Goal: Task Accomplishment & Management: Use online tool/utility

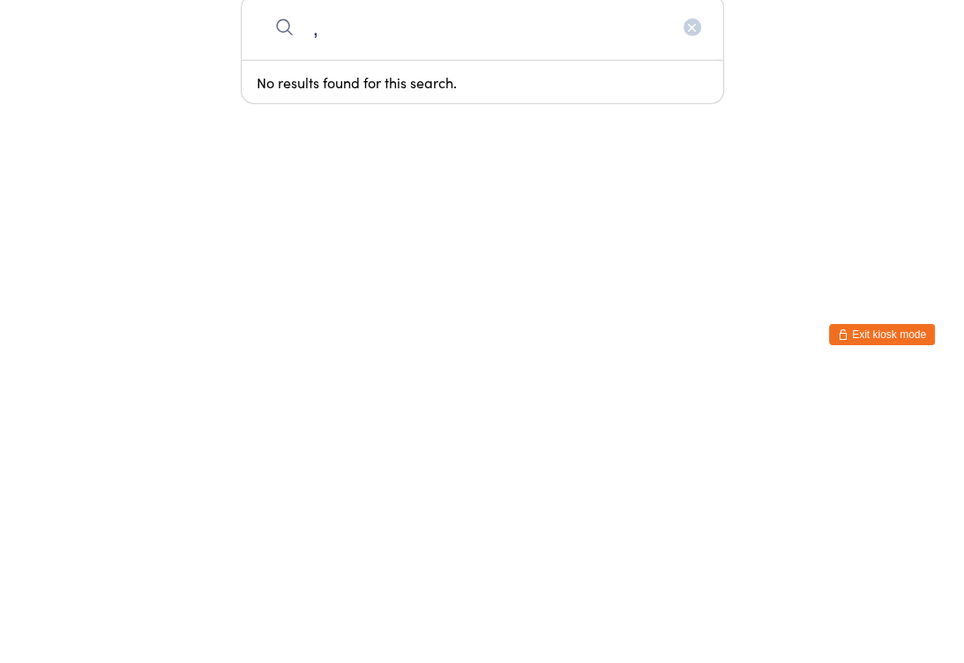
click at [676, 283] on input "," at bounding box center [483, 315] width 484 height 65
click at [685, 283] on input "," at bounding box center [483, 315] width 484 height 65
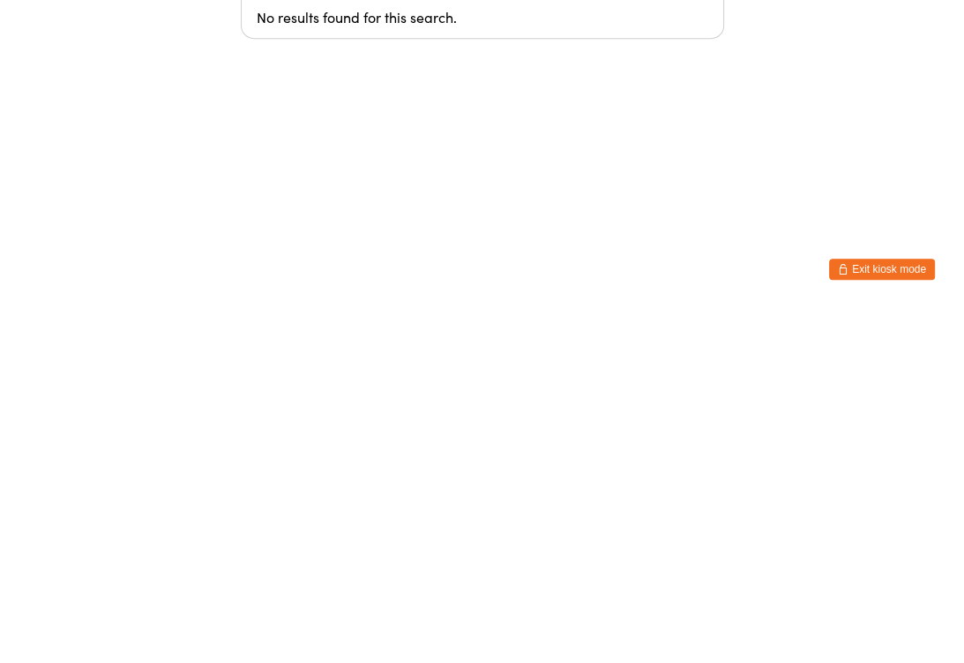
type input ","
click at [899, 612] on button "Exit kiosk mode" at bounding box center [882, 622] width 106 height 21
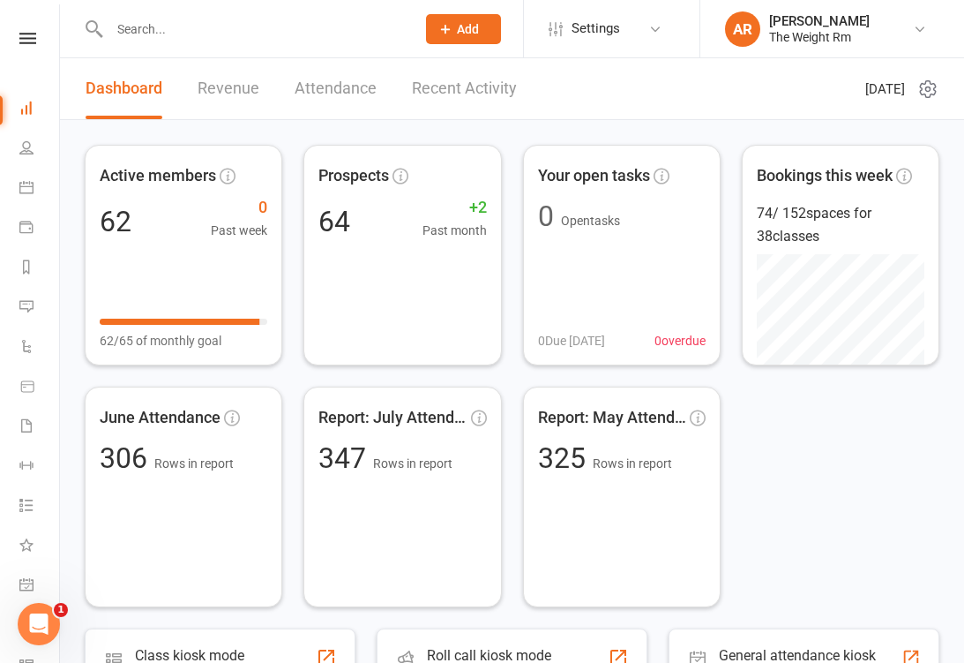
scroll to position [0, 2]
click at [24, 194] on link "Calendar" at bounding box center [39, 189] width 40 height 40
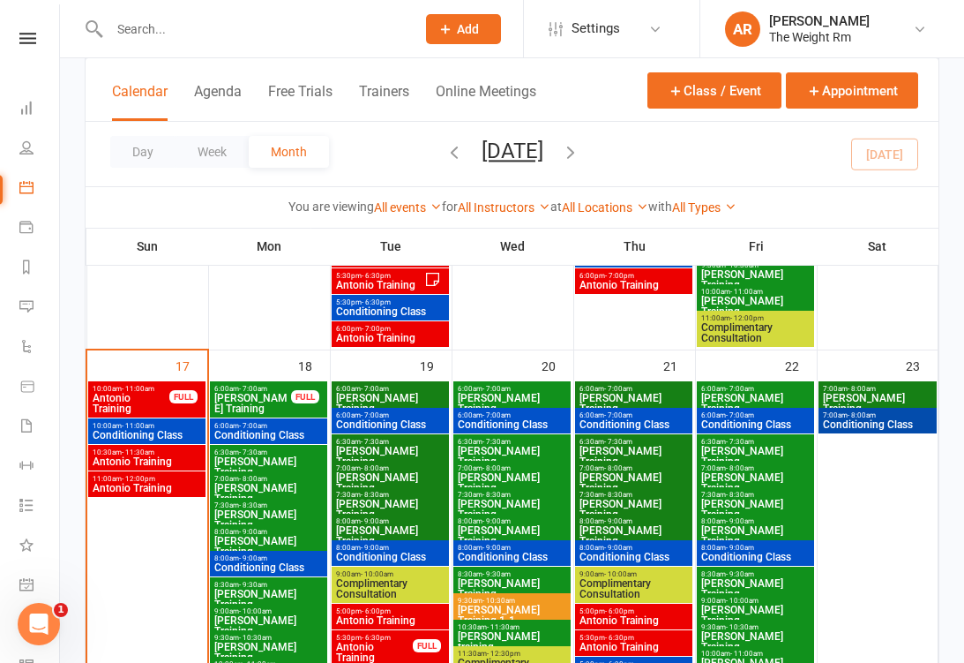
click at [141, 400] on span "Antonio Training" at bounding box center [131, 403] width 79 height 21
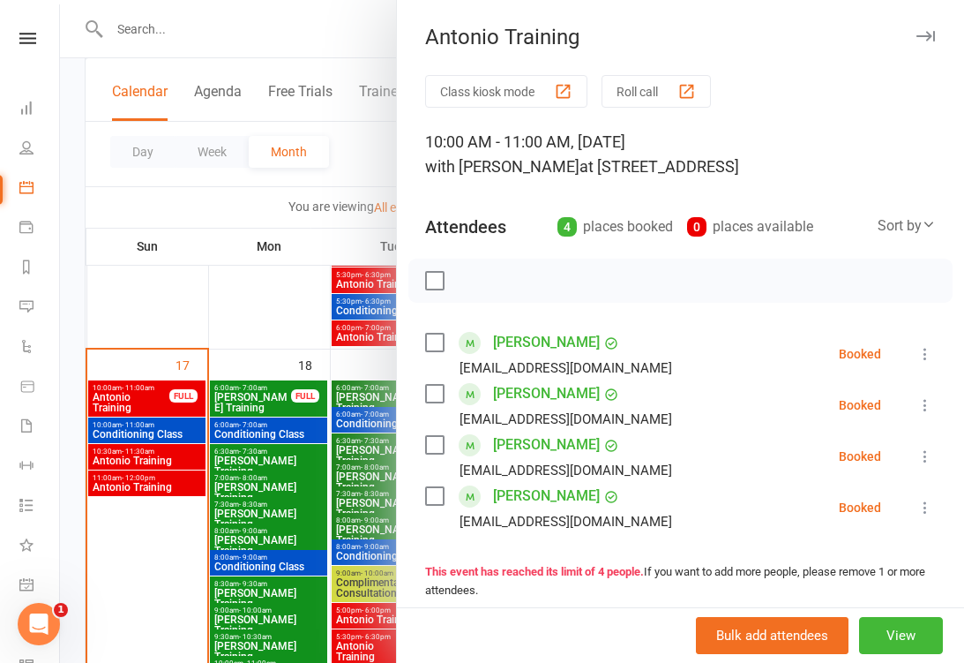
click at [141, 436] on div at bounding box center [512, 331] width 904 height 663
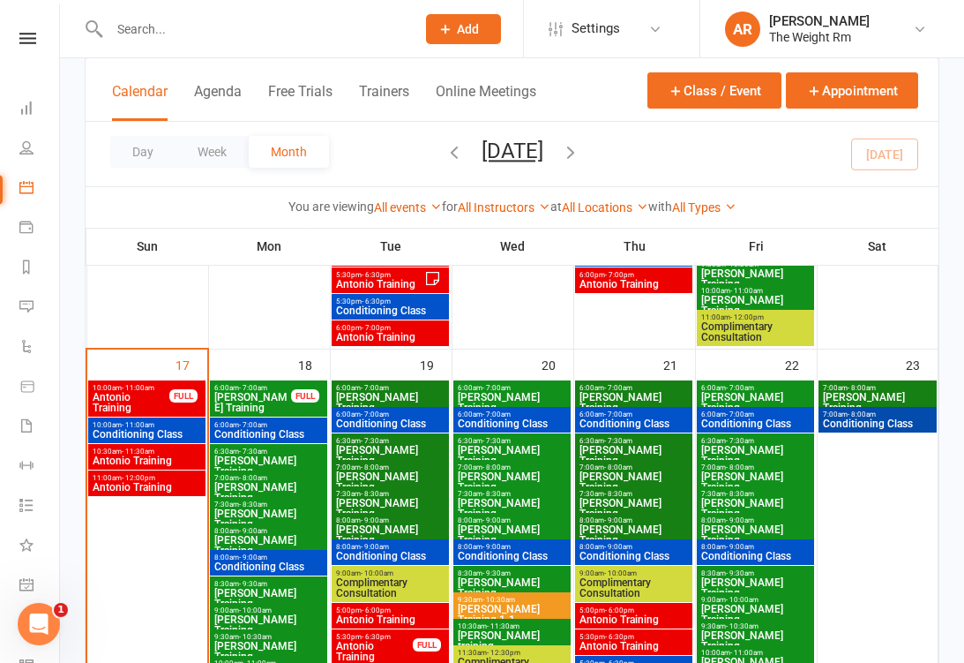
click at [158, 455] on span "Antonio Training" at bounding box center [147, 460] width 110 height 11
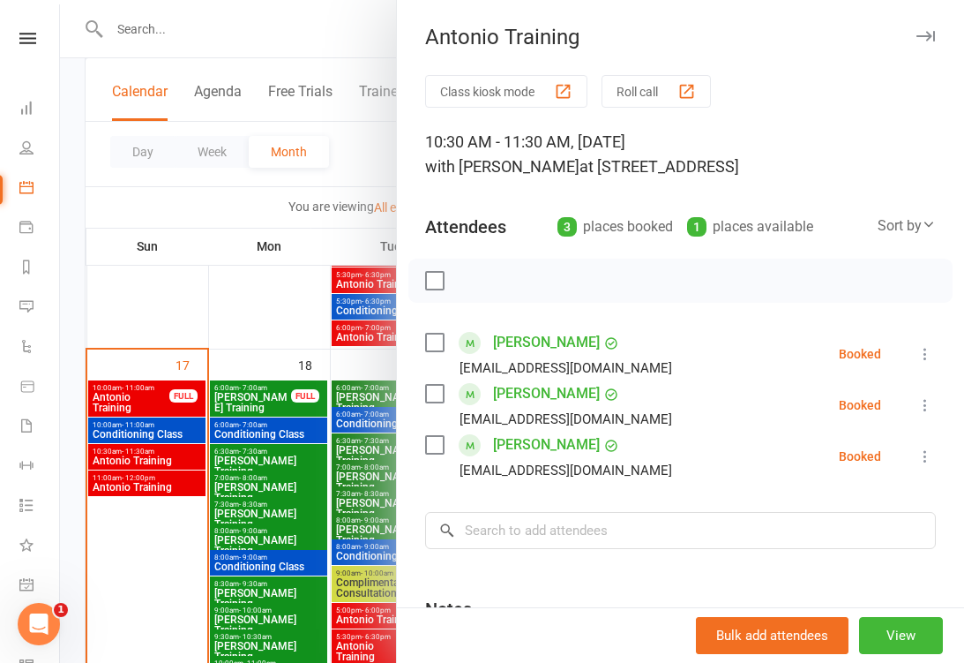
click at [161, 461] on div at bounding box center [512, 331] width 904 height 663
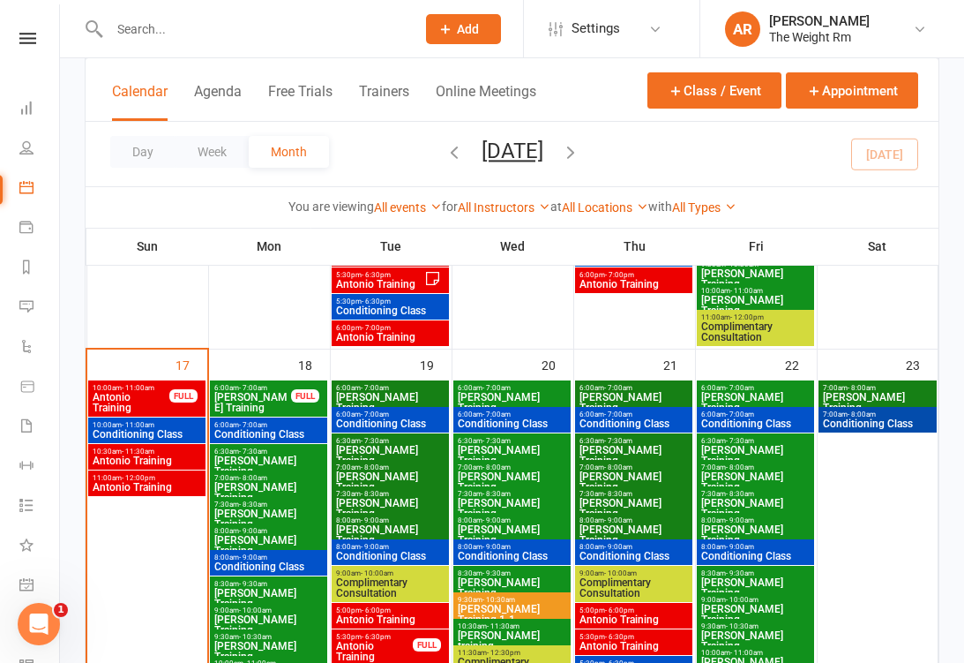
click at [168, 486] on span "Antonio Training" at bounding box center [147, 487] width 110 height 11
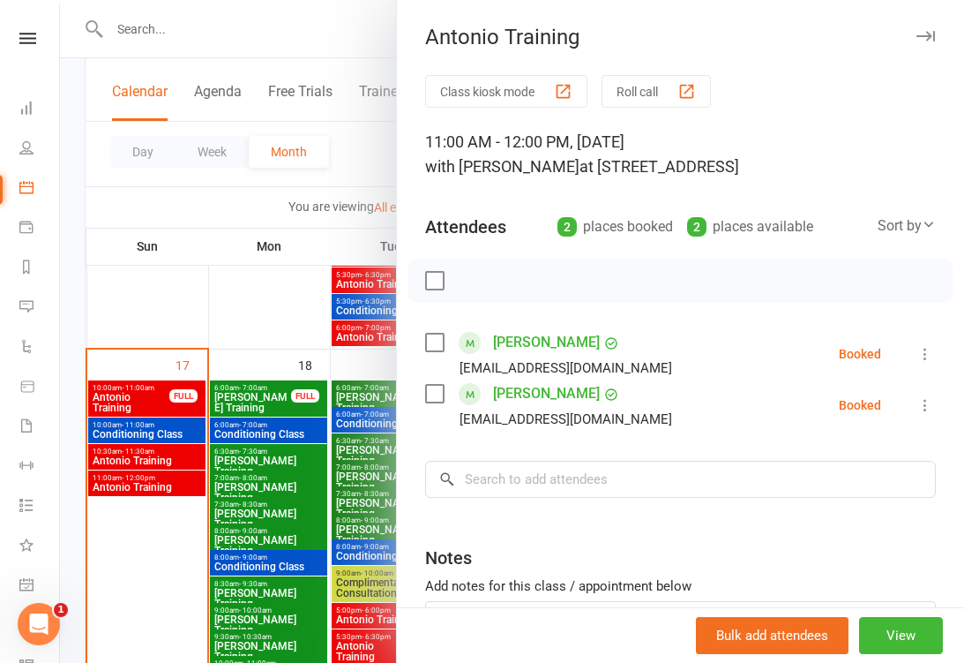
click at [160, 458] on div at bounding box center [512, 331] width 904 height 663
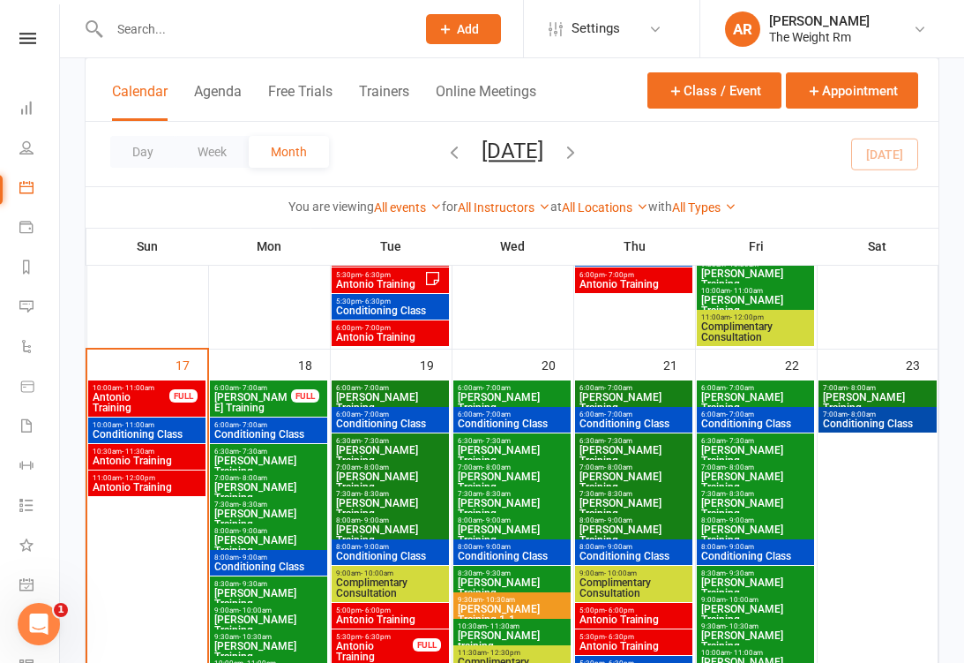
click at [159, 429] on span "Conditioning Class" at bounding box center [147, 434] width 110 height 11
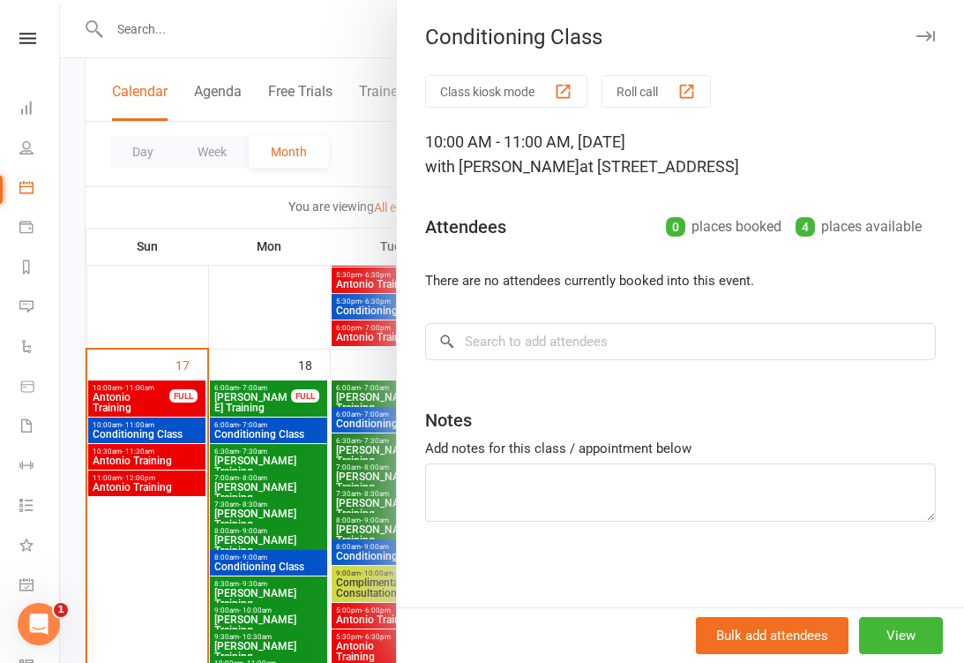
click at [152, 441] on div at bounding box center [512, 331] width 904 height 663
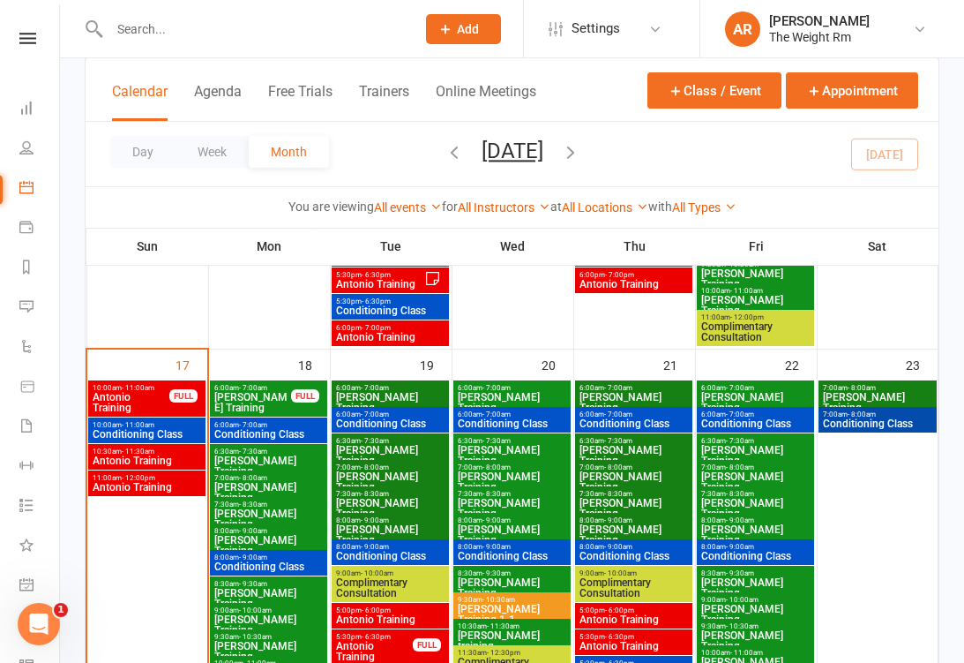
click at [28, 578] on icon at bounding box center [26, 584] width 14 height 14
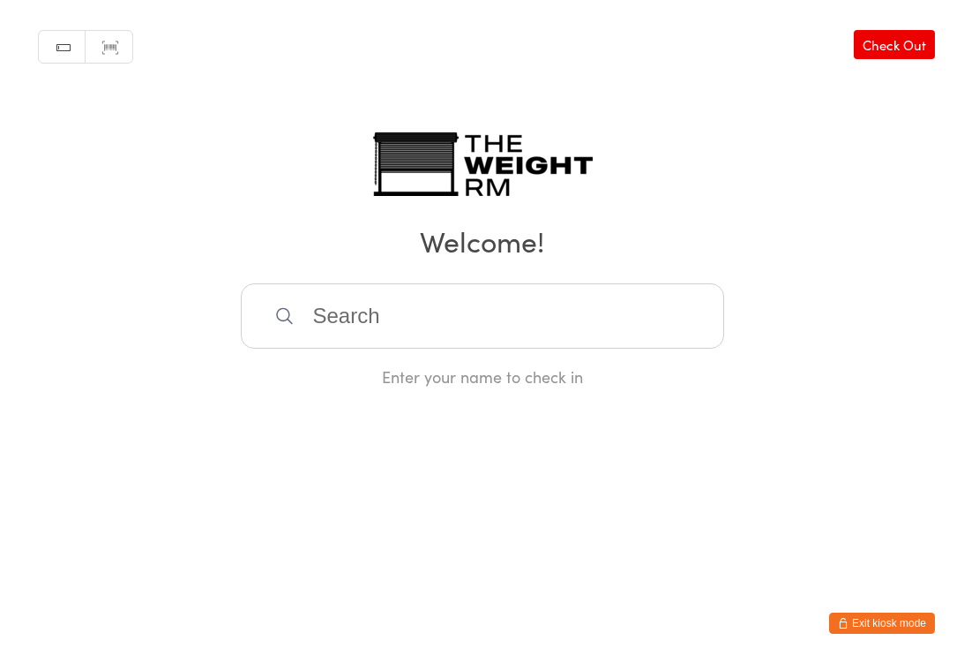
click at [910, 618] on button "Exit kiosk mode" at bounding box center [882, 622] width 106 height 21
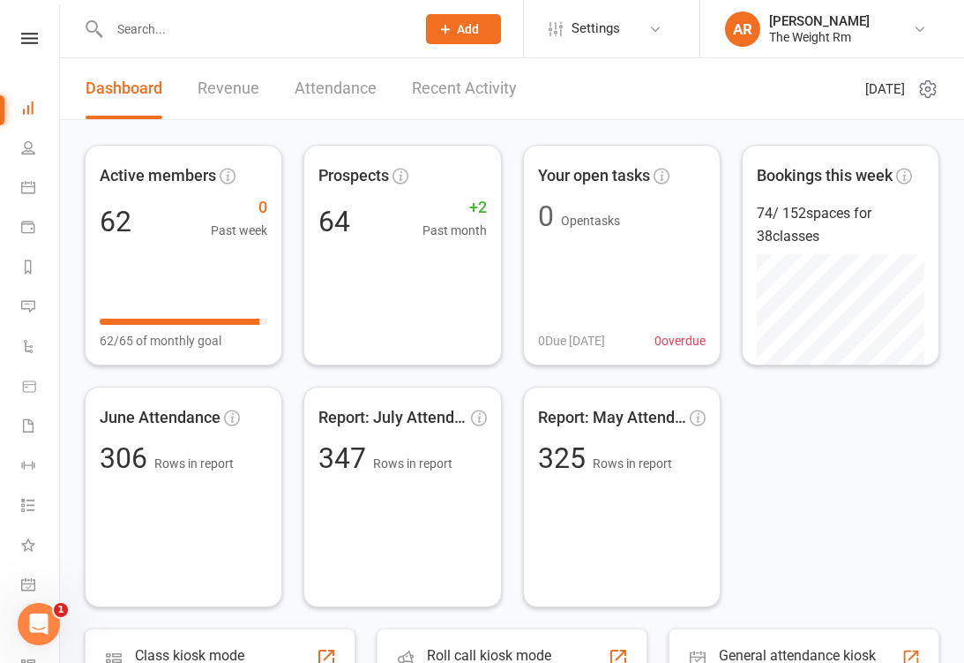
click at [28, 183] on icon at bounding box center [28, 187] width 14 height 14
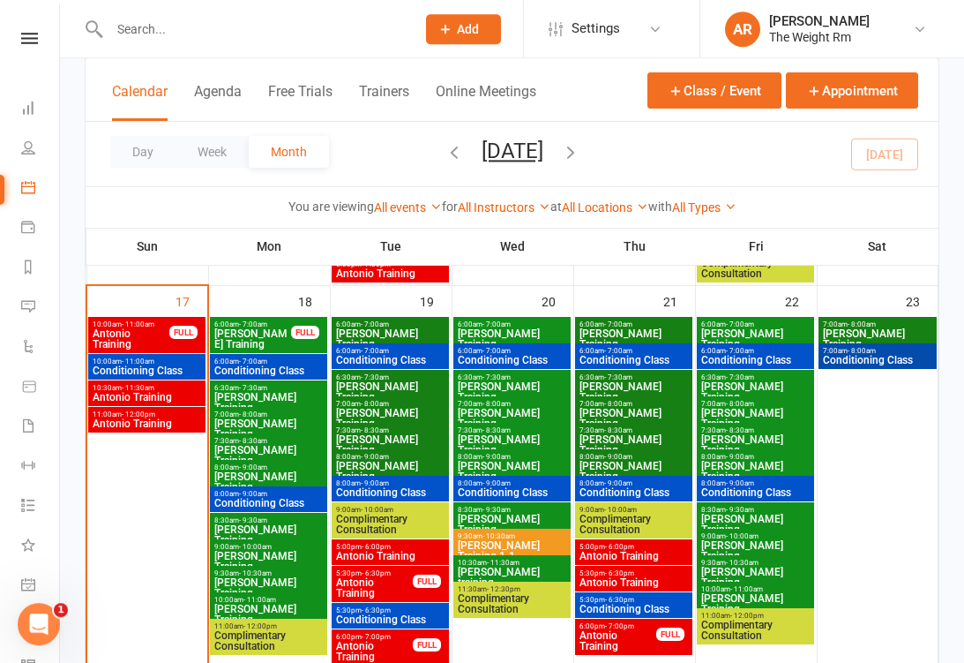
click at [131, 331] on span "Antonio Training" at bounding box center [131, 338] width 79 height 21
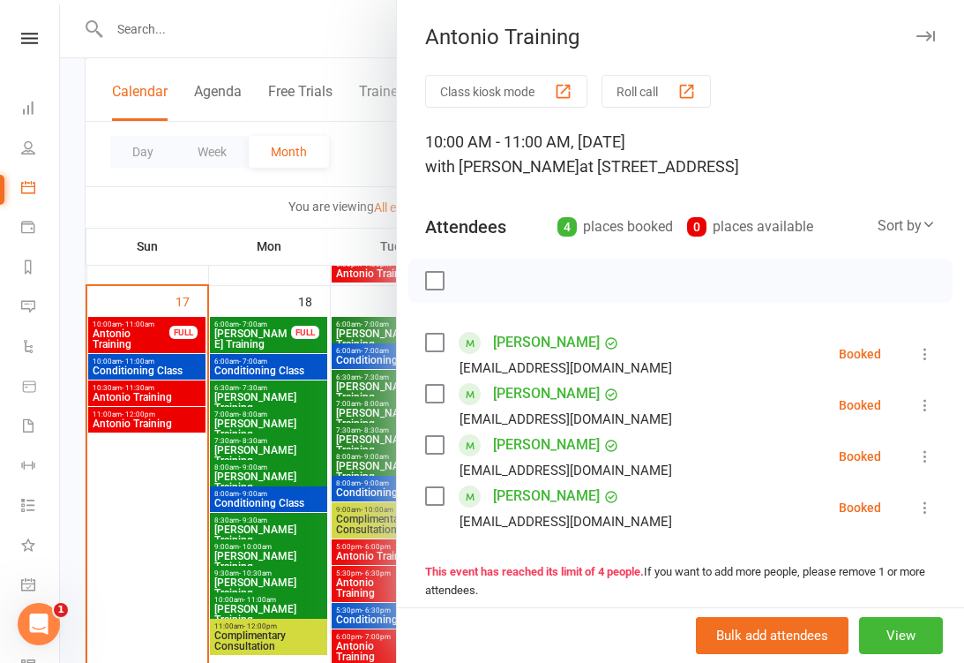
click at [124, 385] on div at bounding box center [512, 331] width 904 height 663
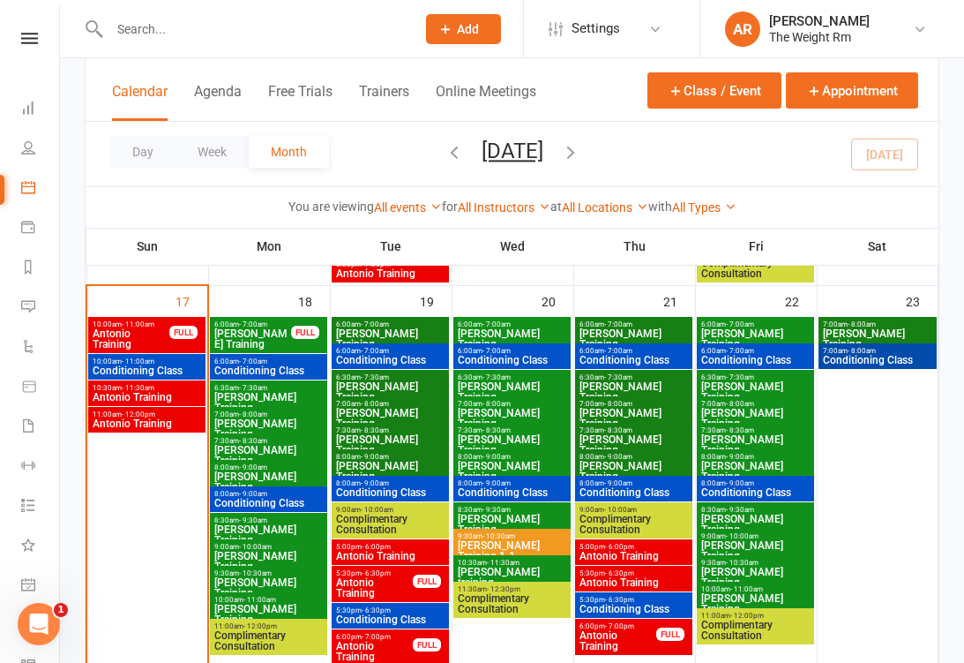
click at [109, 389] on span "10:30am - 11:30am" at bounding box center [147, 388] width 110 height 8
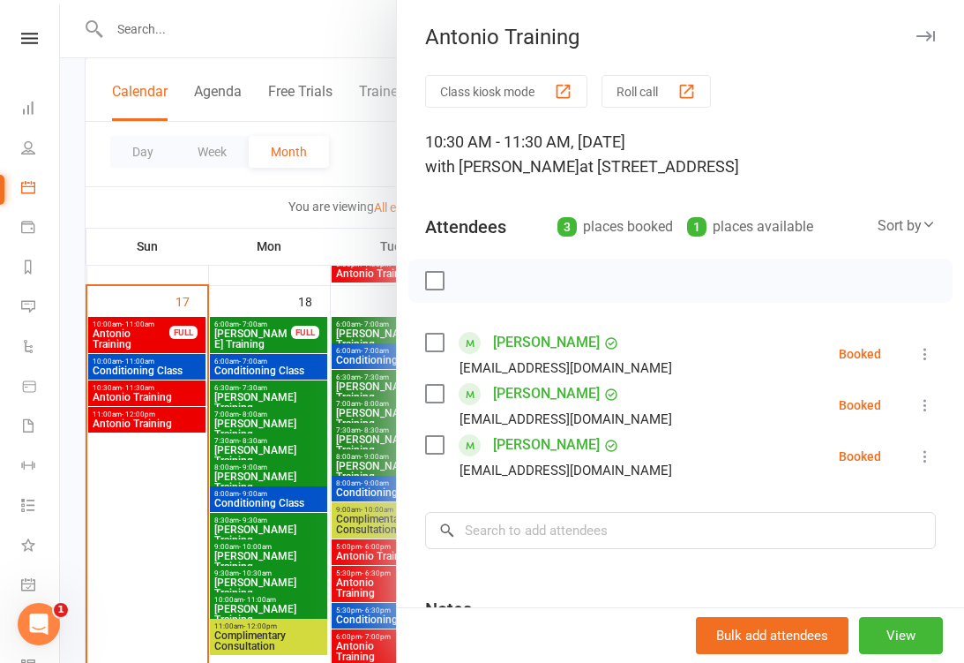
click at [28, 421] on icon at bounding box center [28, 425] width 14 height 14
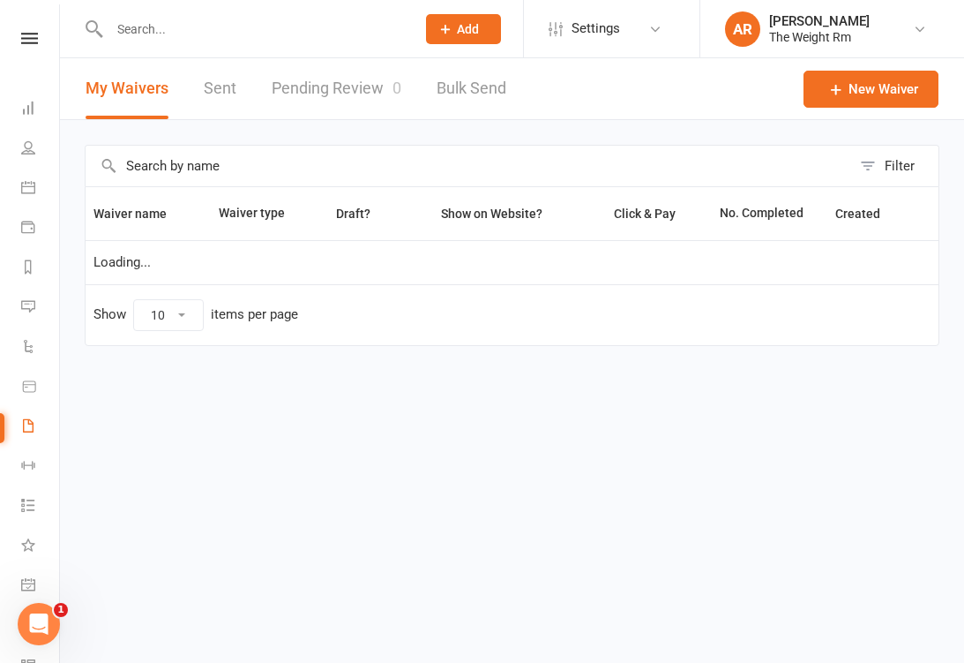
click at [124, 383] on div "Filter Waiver name Waiver type Draft? Show on Website? Click & Pay No. Complete…" at bounding box center [512, 257] width 904 height 275
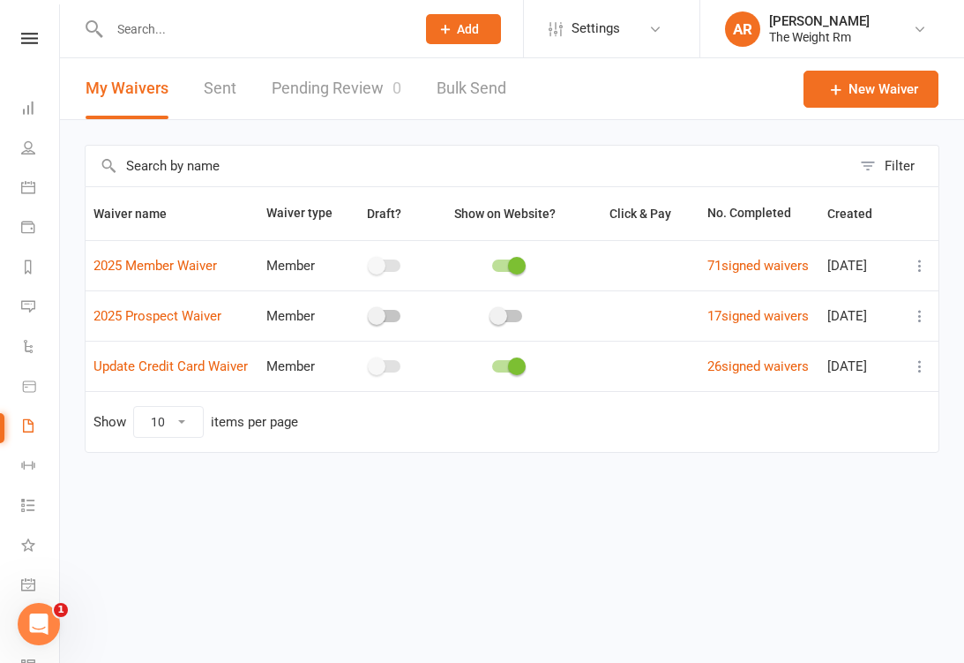
click at [25, 58] on div "Clubworx" at bounding box center [29, 61] width 59 height 57
click at [25, 108] on icon at bounding box center [28, 108] width 14 height 14
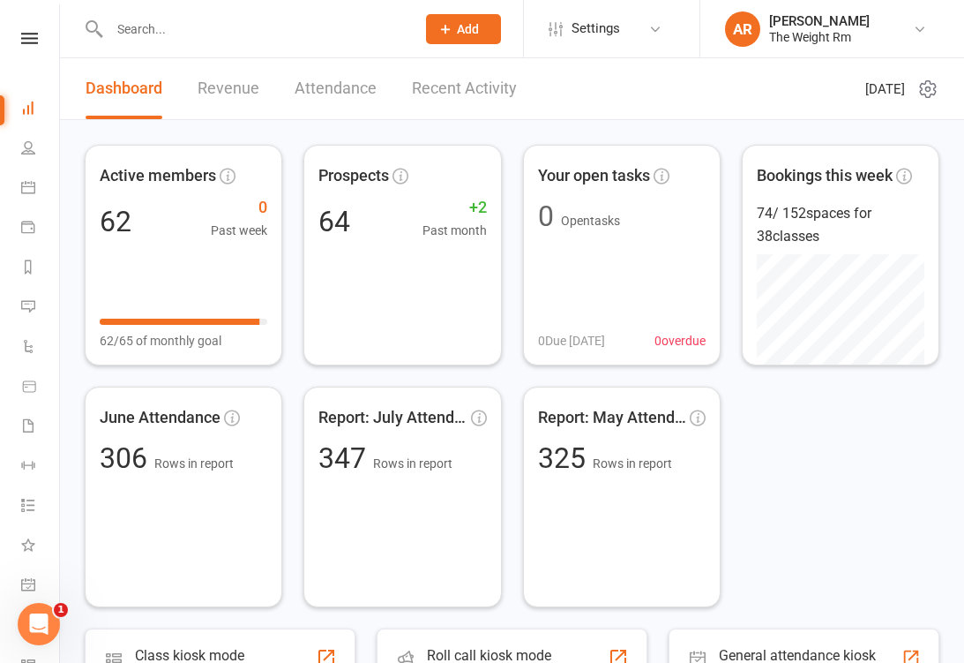
click at [23, 178] on link "Calendar" at bounding box center [41, 189] width 40 height 40
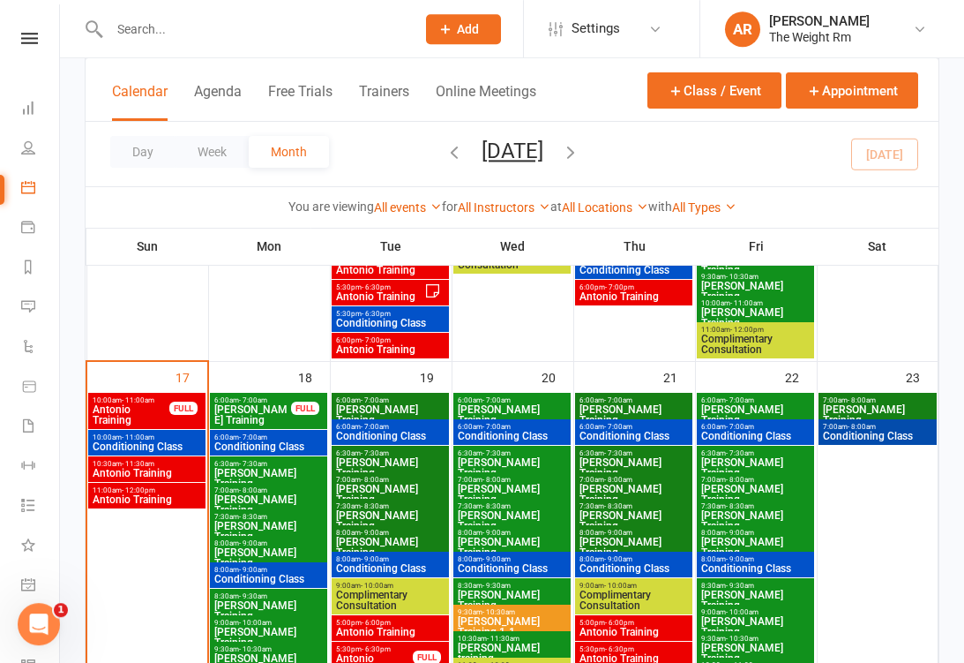
click at [106, 491] on span "11:00am - 12:00pm" at bounding box center [147, 490] width 110 height 8
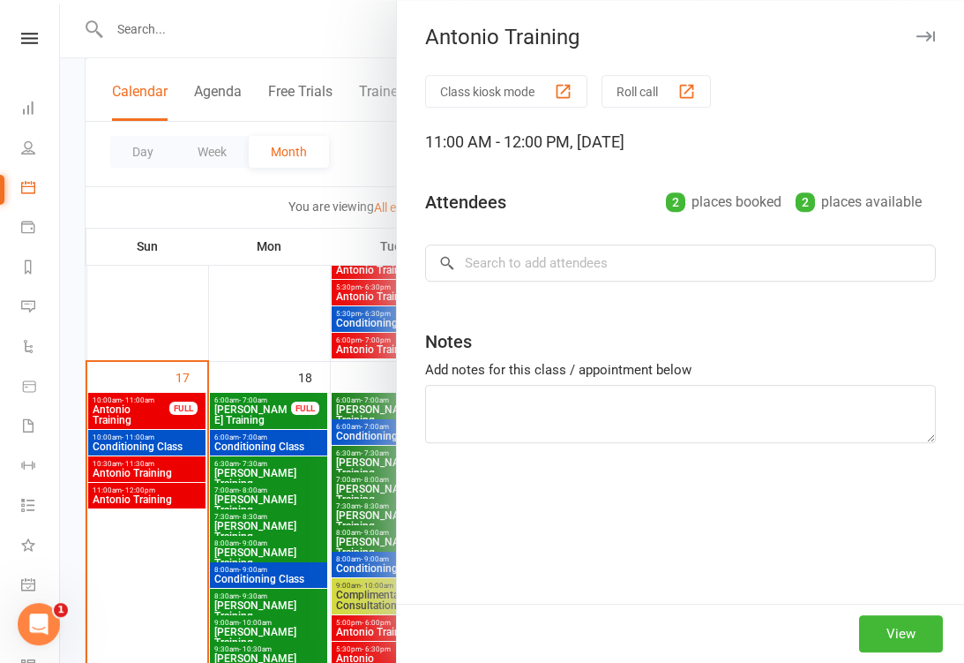
scroll to position [1076, 0]
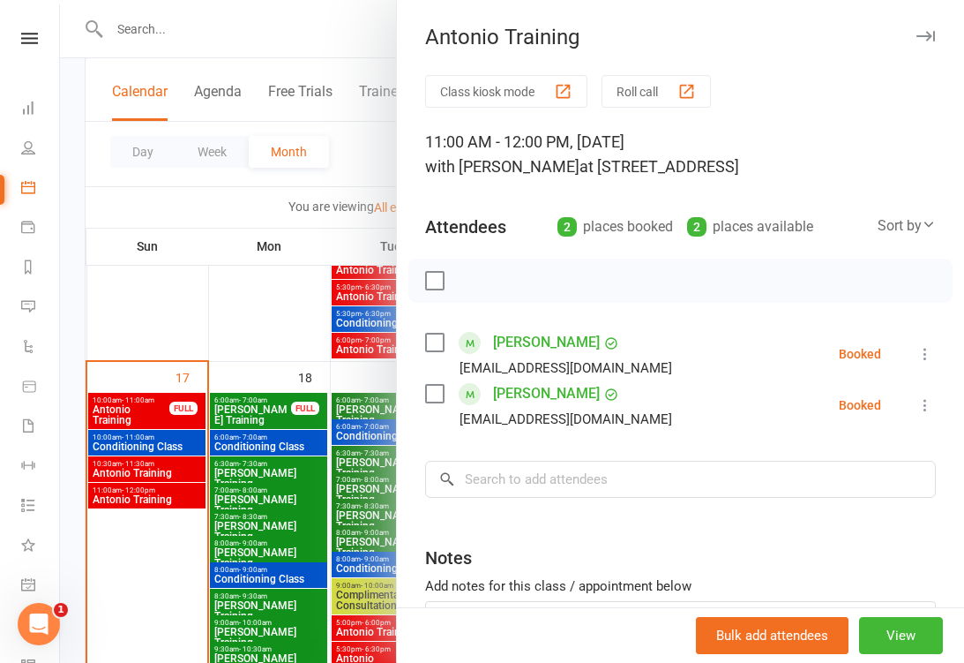
click at [23, 577] on icon at bounding box center [28, 584] width 14 height 14
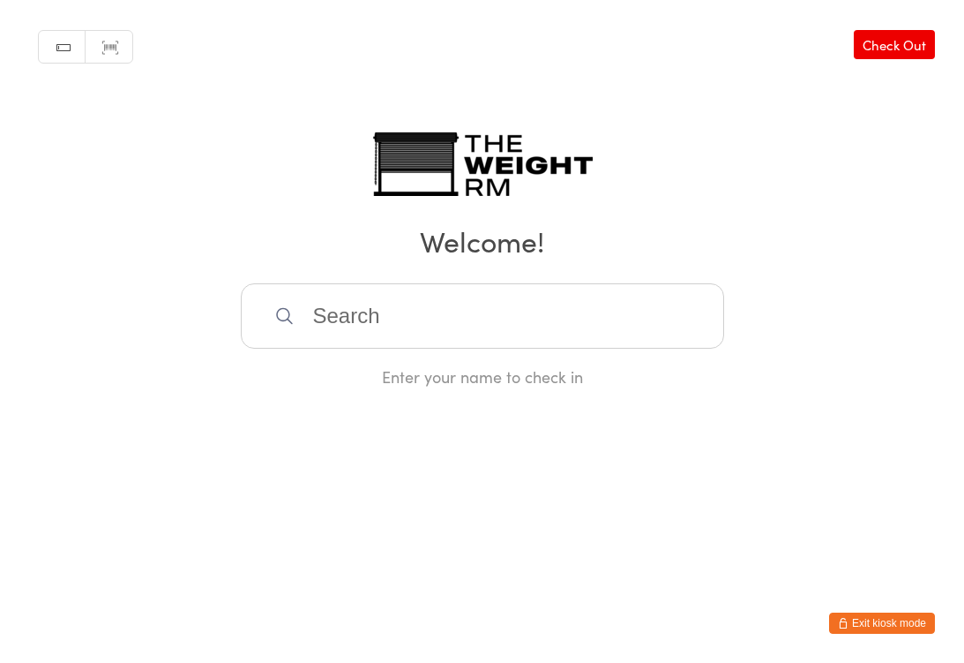
click at [654, 319] on input "search" at bounding box center [483, 315] width 484 height 65
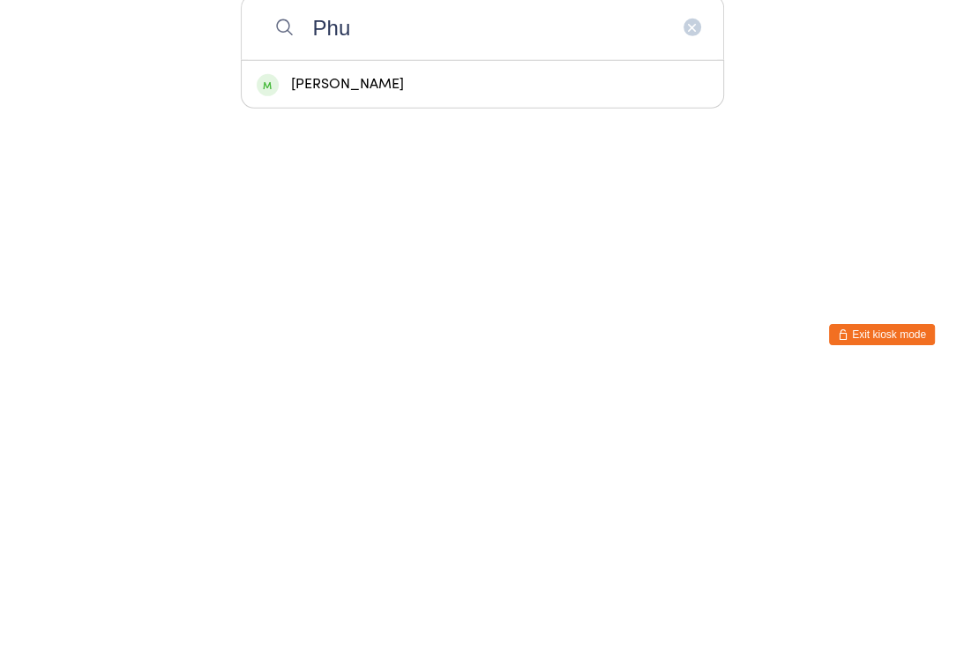
type input "Phu"
click at [557, 361] on div "[PERSON_NAME]" at bounding box center [483, 373] width 452 height 24
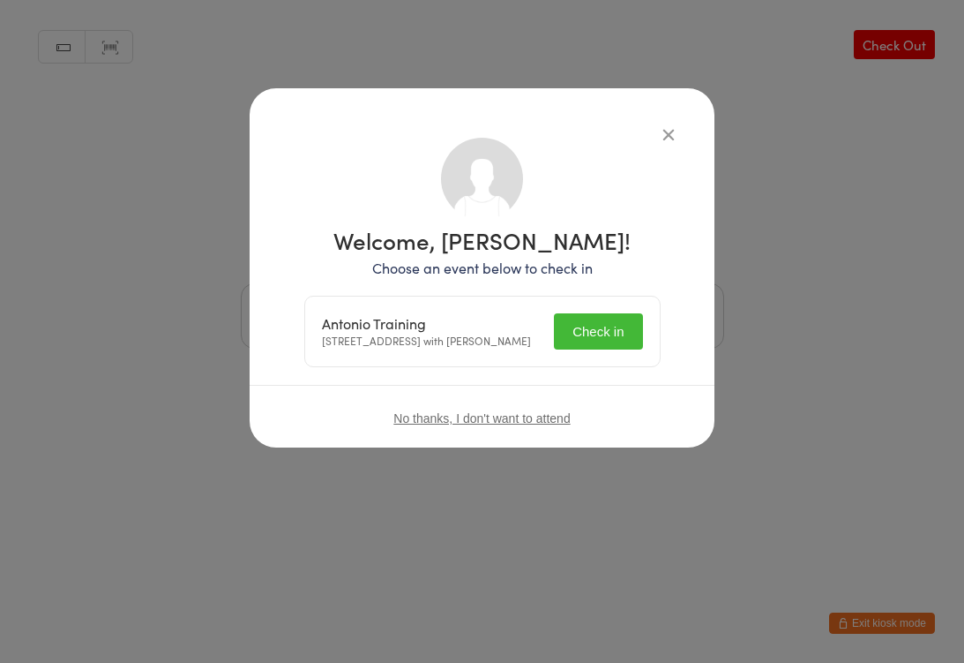
click at [608, 341] on button "Check in" at bounding box center [598, 331] width 88 height 36
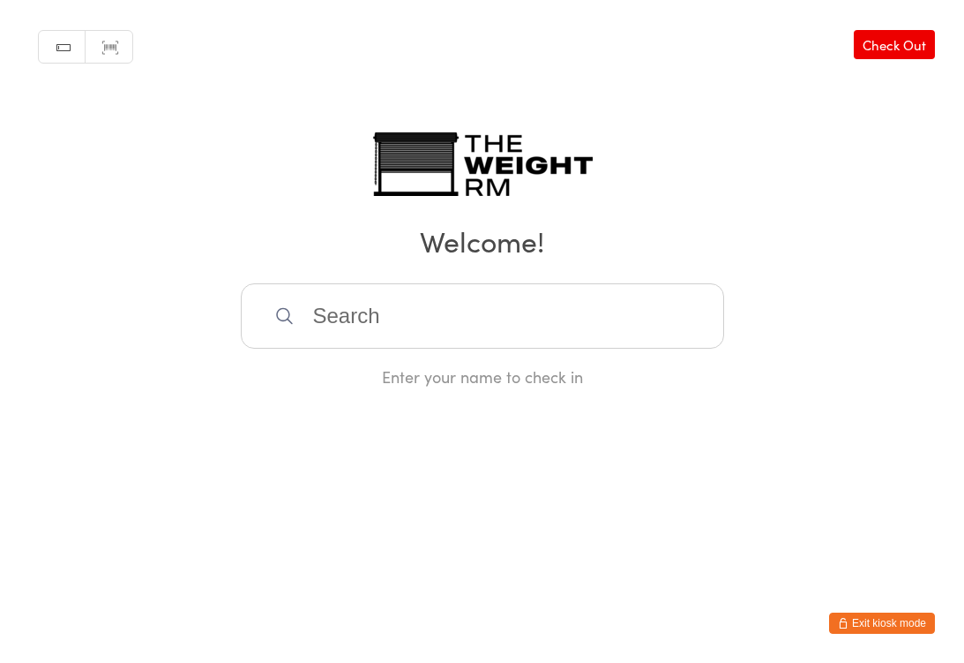
click at [361, 335] on input "search" at bounding box center [483, 315] width 484 height 65
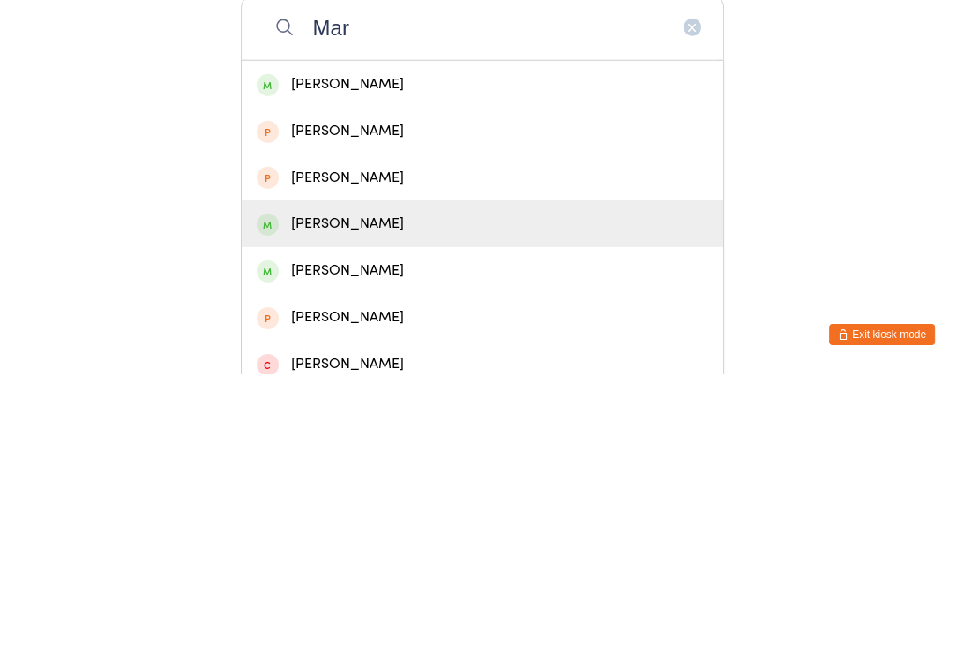
type input "Mar"
click at [338, 500] on div "[PERSON_NAME]" at bounding box center [483, 512] width 452 height 24
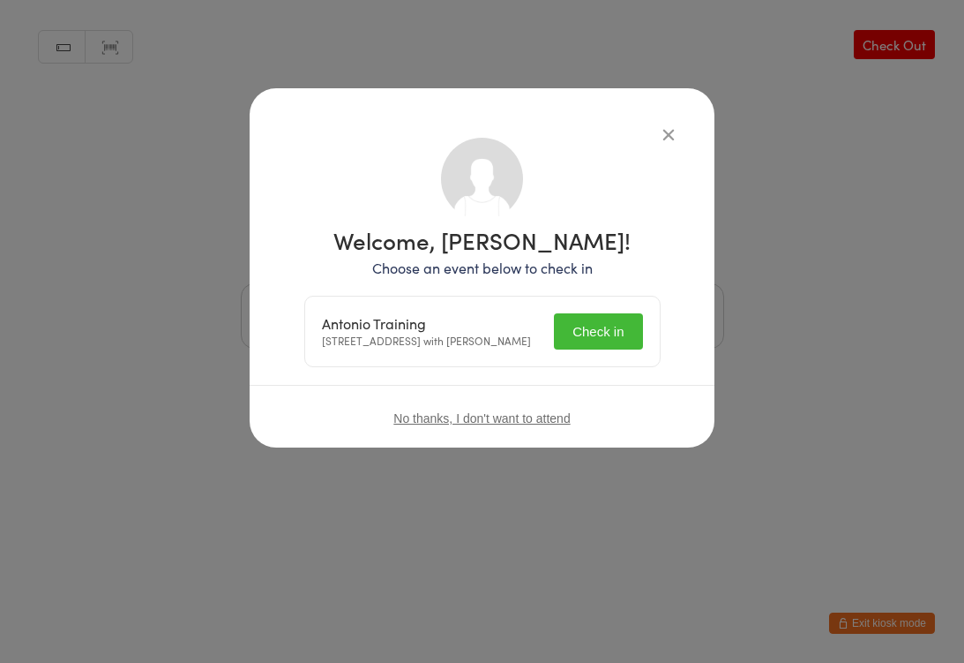
click at [606, 341] on button "Check in" at bounding box center [598, 331] width 88 height 36
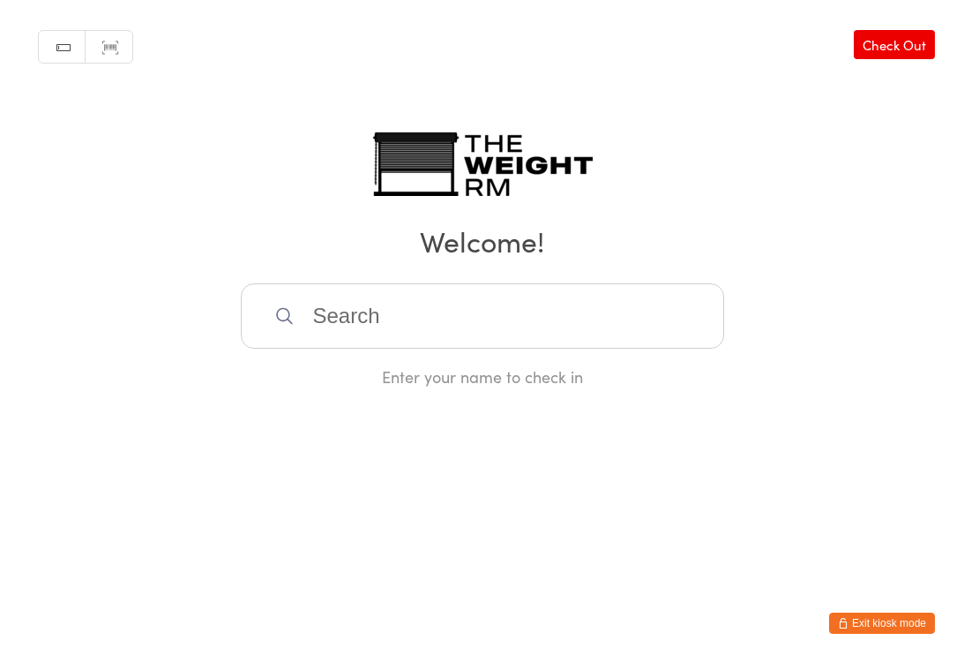
click at [889, 621] on button "Exit kiosk mode" at bounding box center [882, 622] width 106 height 21
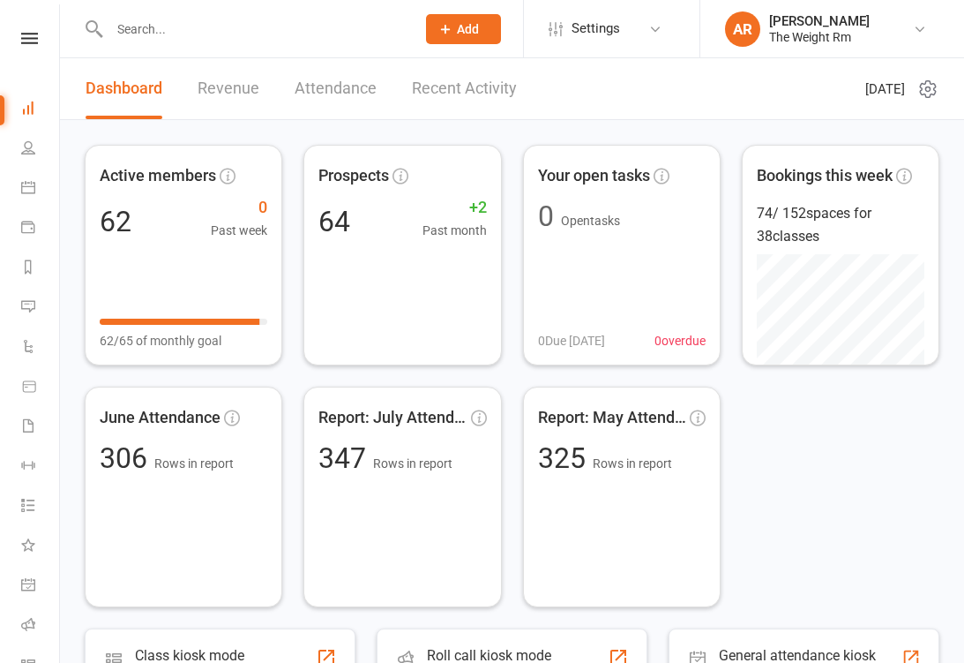
click at [462, 83] on link "Recent Activity" at bounding box center [464, 88] width 105 height 61
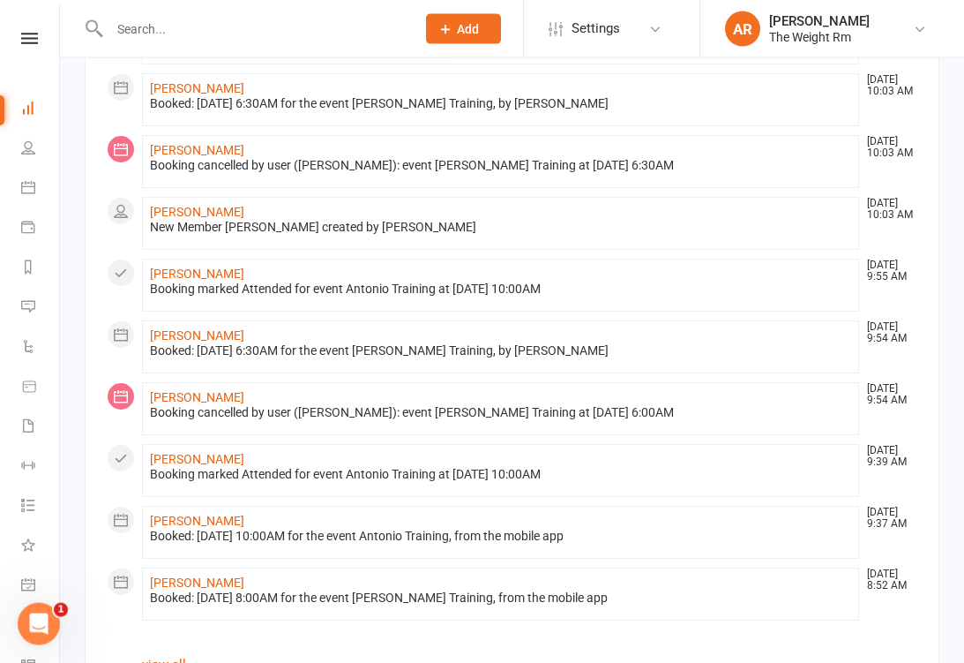
scroll to position [1069, 0]
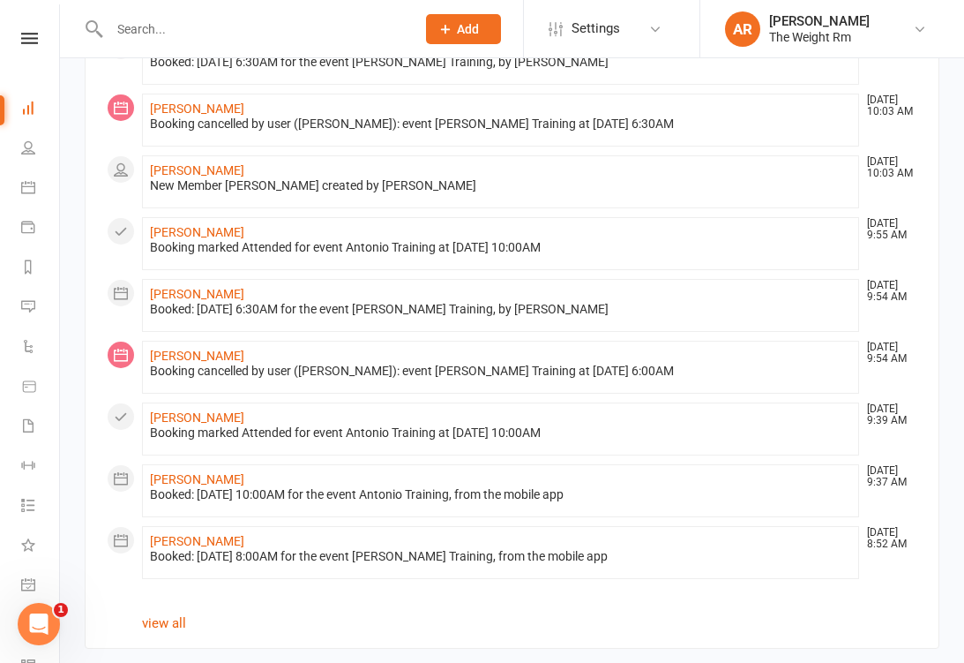
click at [28, 188] on icon at bounding box center [28, 187] width 14 height 14
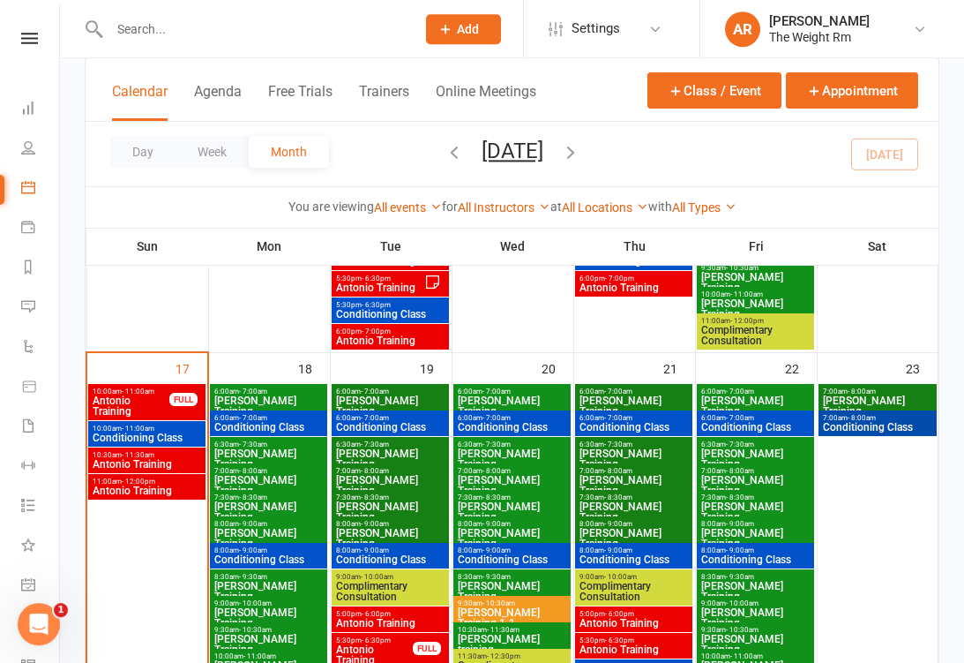
scroll to position [1085, 0]
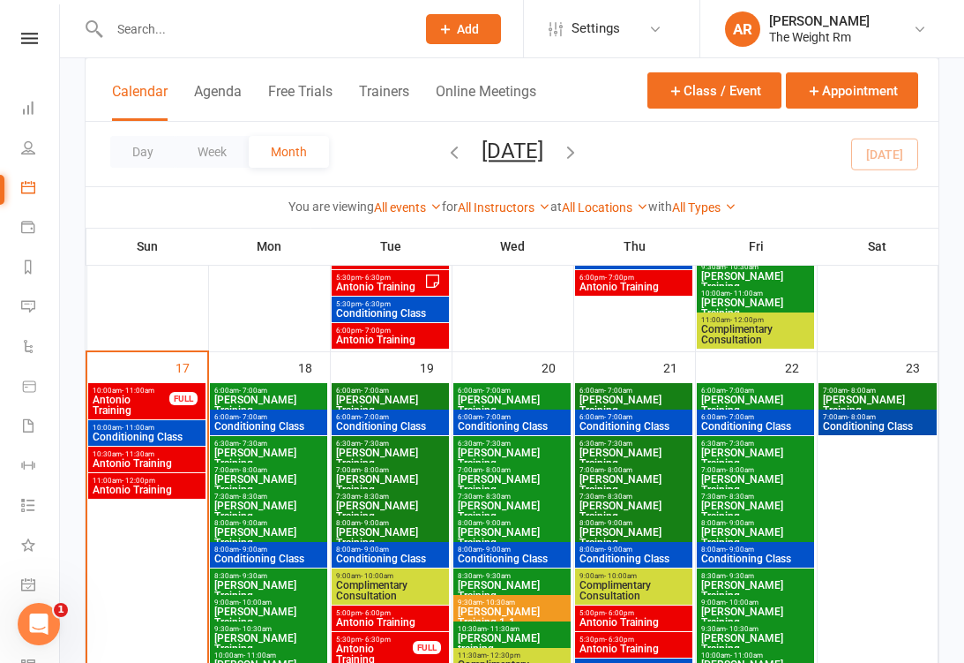
click at [116, 400] on span "Antonio Training" at bounding box center [131, 404] width 79 height 21
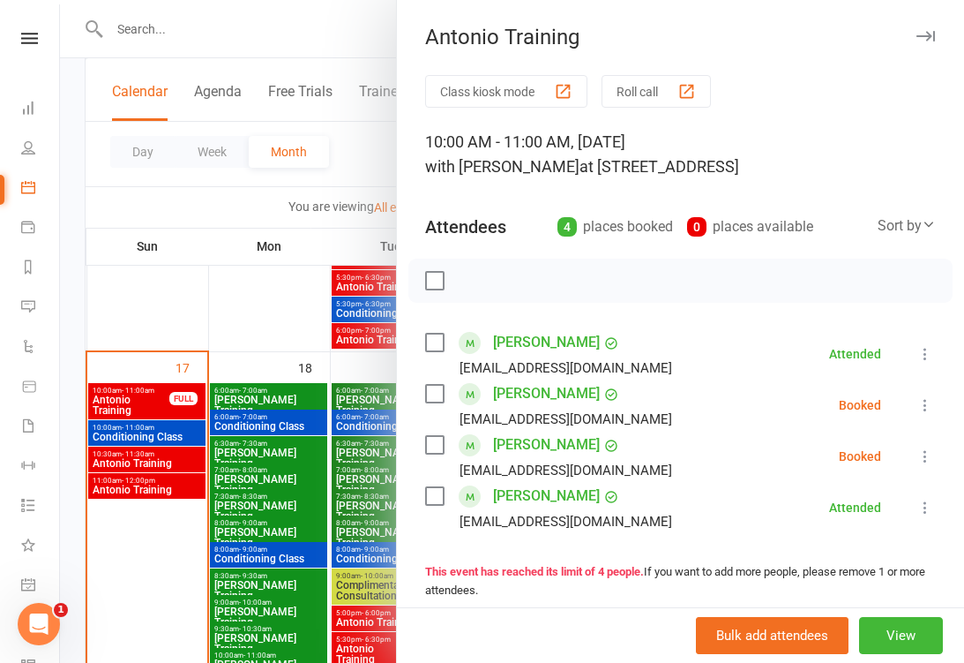
click at [184, 449] on div at bounding box center [512, 331] width 904 height 663
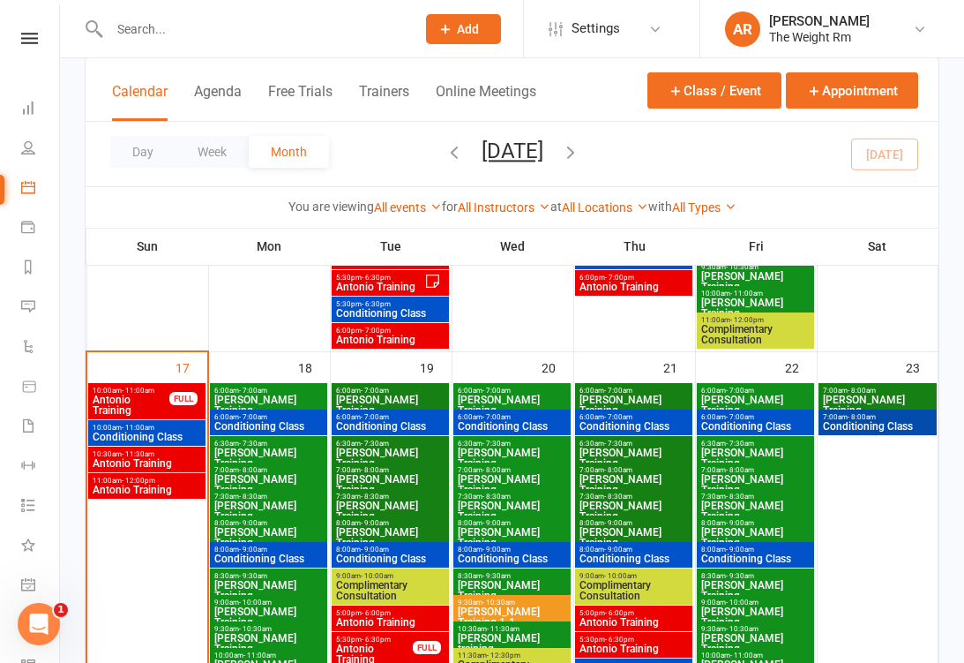
click at [175, 463] on span "Antonio Training" at bounding box center [147, 463] width 110 height 11
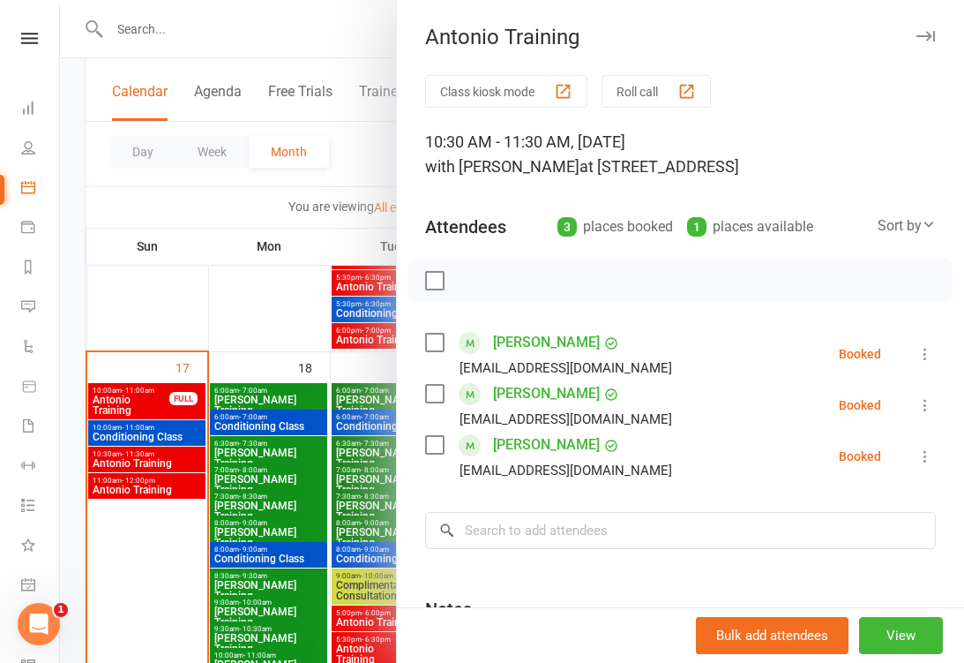
click at [179, 471] on div at bounding box center [512, 331] width 904 height 663
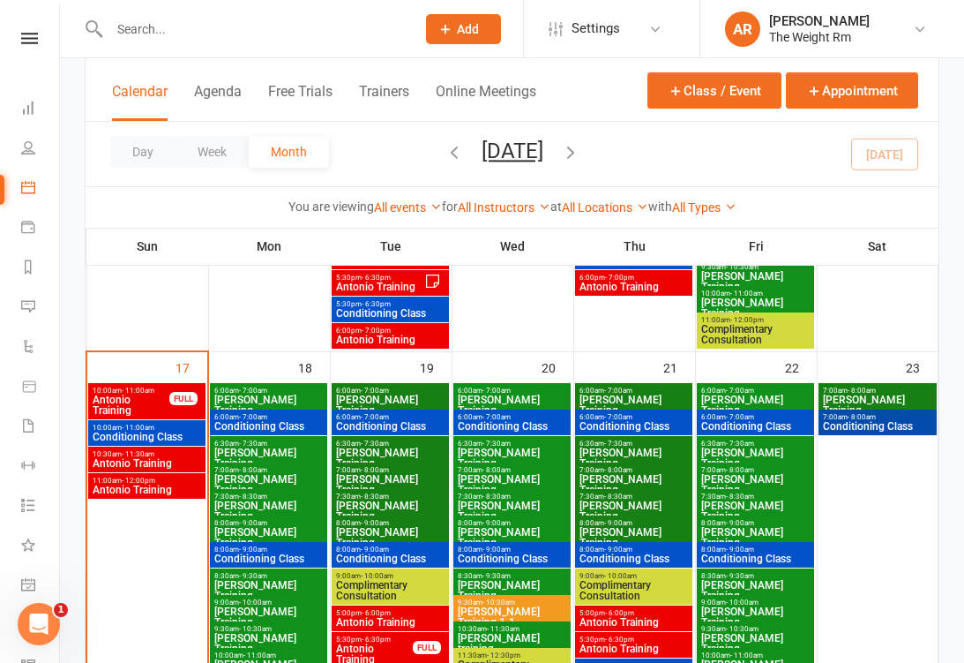
click at [34, 580] on icon at bounding box center [28, 584] width 14 height 14
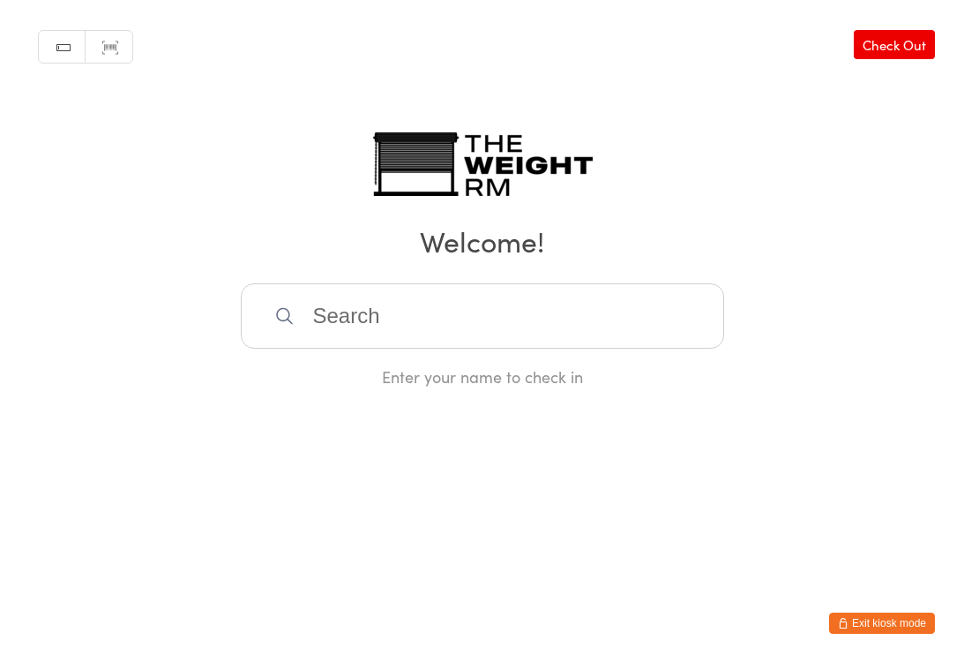
click at [326, 632] on html "You have now entered Kiosk Mode. Members will be able to check themselves in us…" at bounding box center [482, 331] width 964 height 663
click at [643, 319] on input "search" at bounding box center [483, 315] width 484 height 65
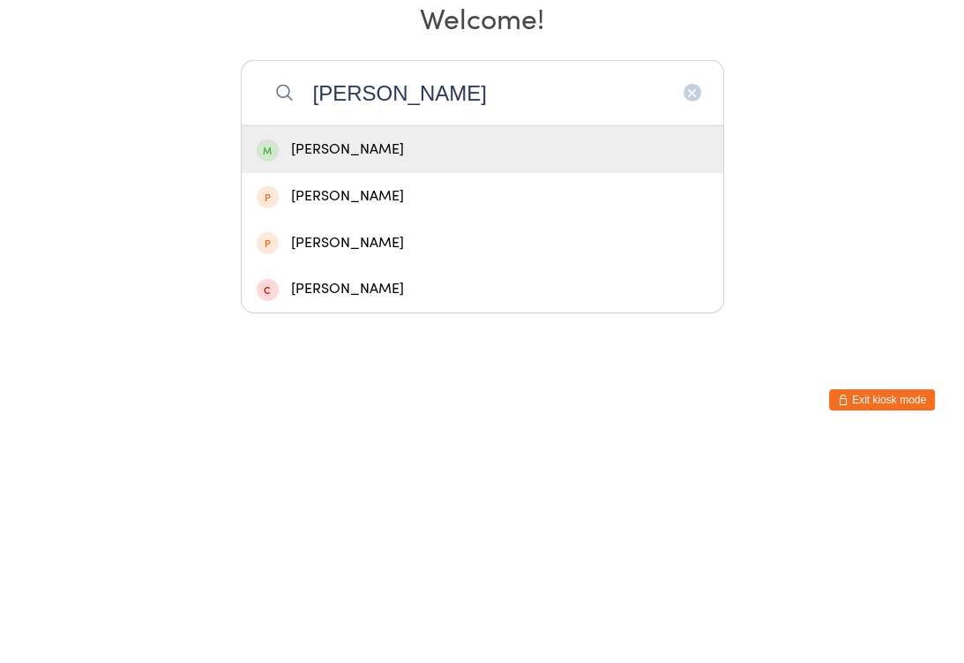
type input "Brandie"
click at [383, 361] on div "Brandie Richard" at bounding box center [483, 373] width 452 height 24
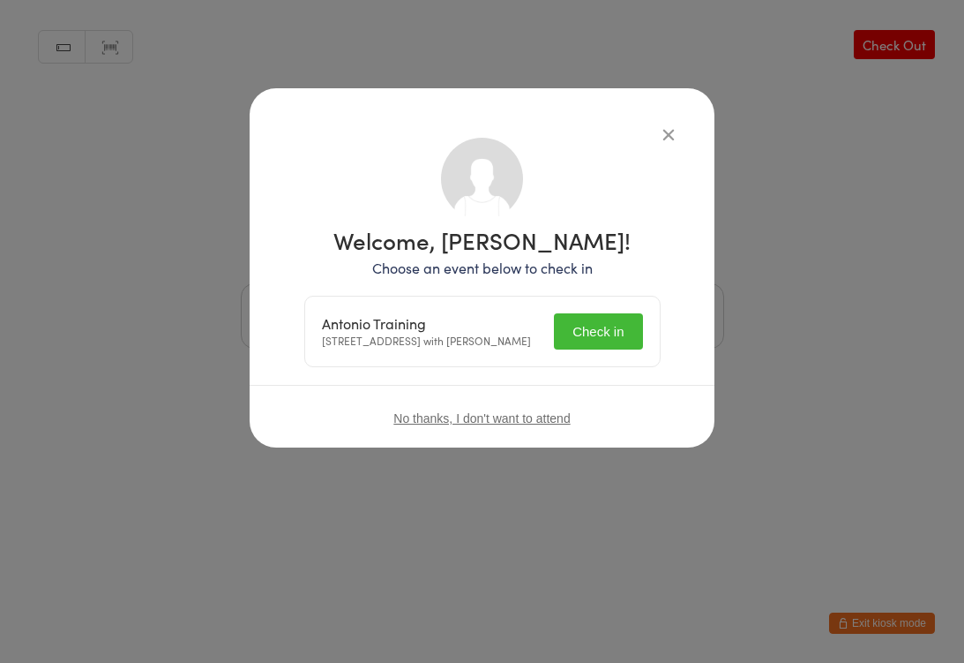
click at [604, 341] on button "Check in" at bounding box center [598, 331] width 88 height 36
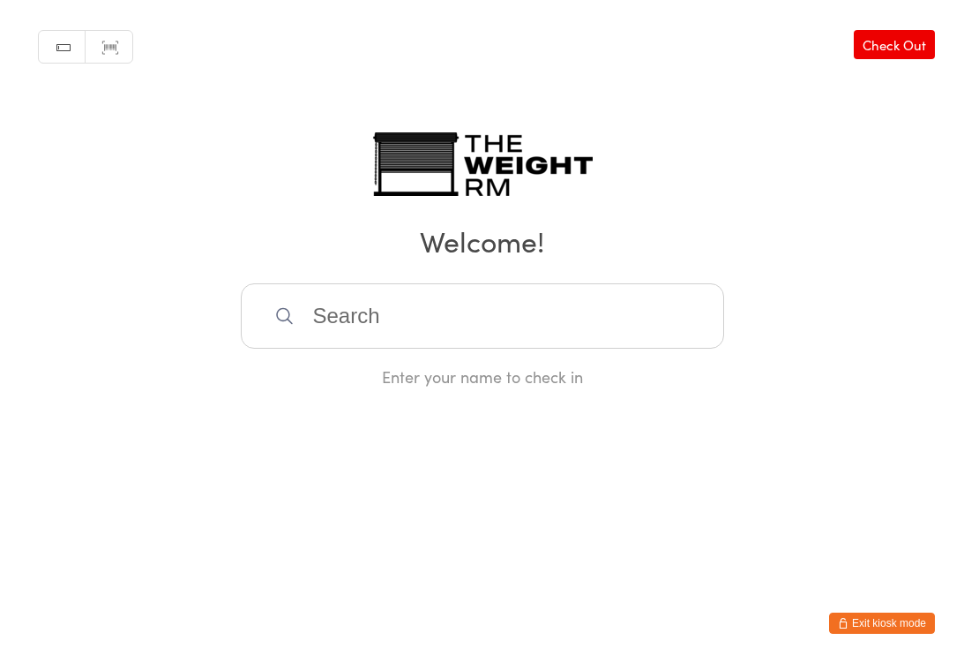
click at [354, 339] on input "search" at bounding box center [483, 315] width 484 height 65
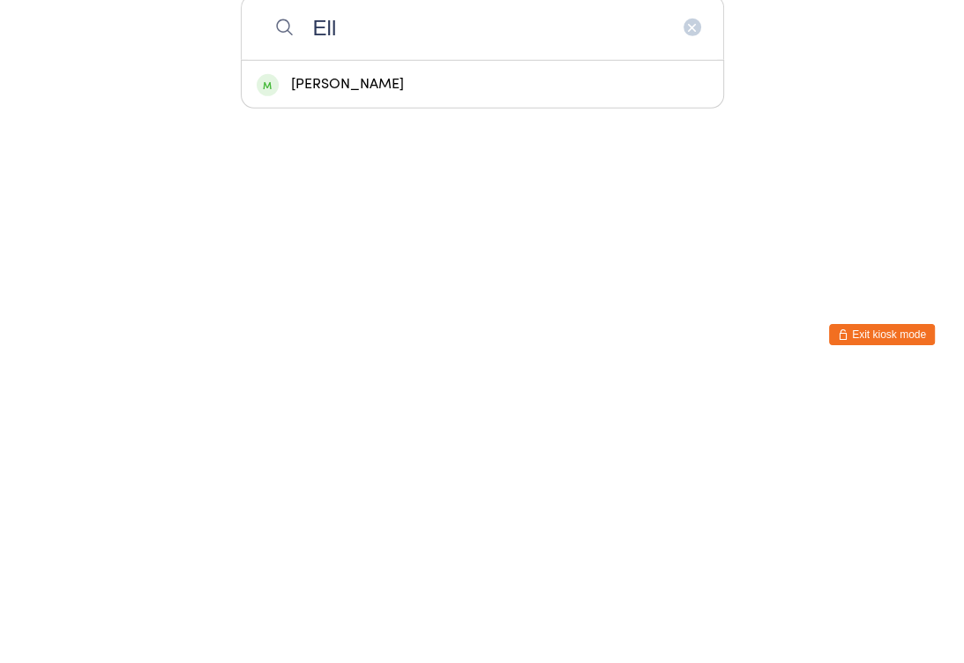
type input "Ell"
click at [379, 349] on div "Ellen Kim" at bounding box center [483, 372] width 482 height 47
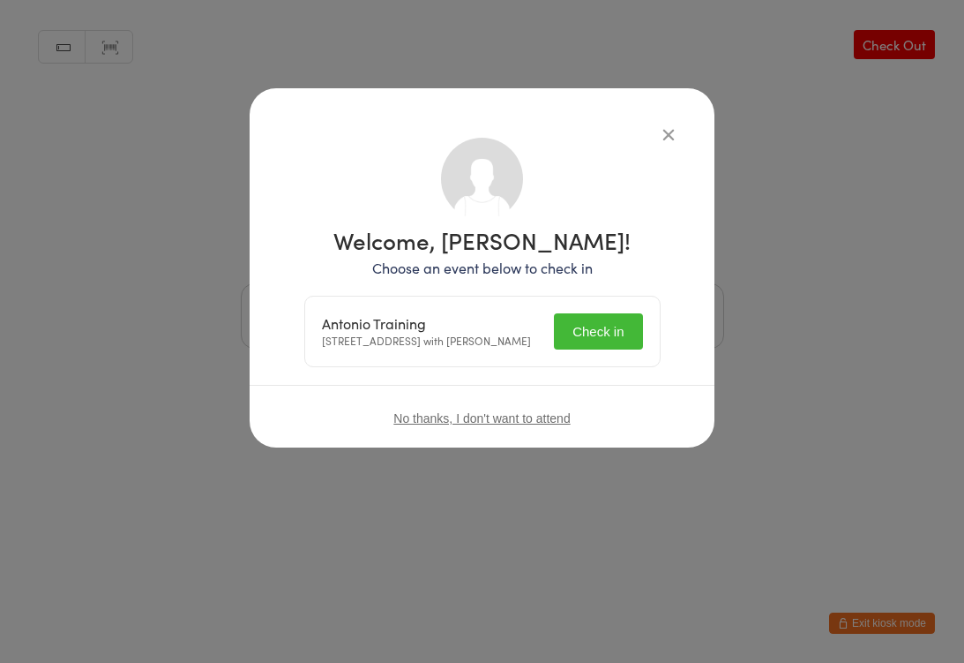
click at [596, 338] on button "Check in" at bounding box center [598, 331] width 88 height 36
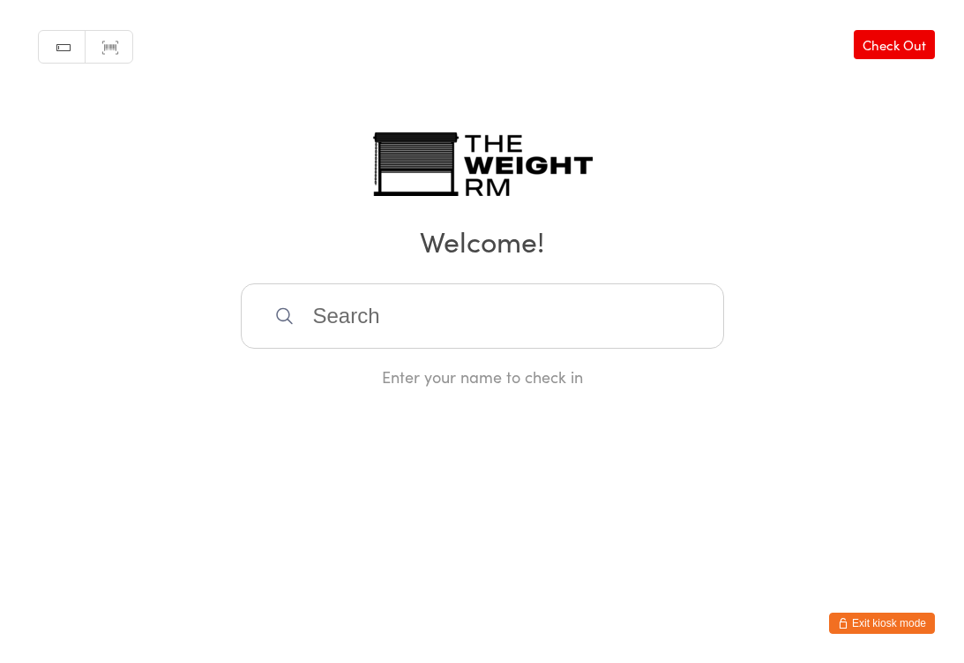
click at [600, 328] on input "search" at bounding box center [483, 315] width 484 height 65
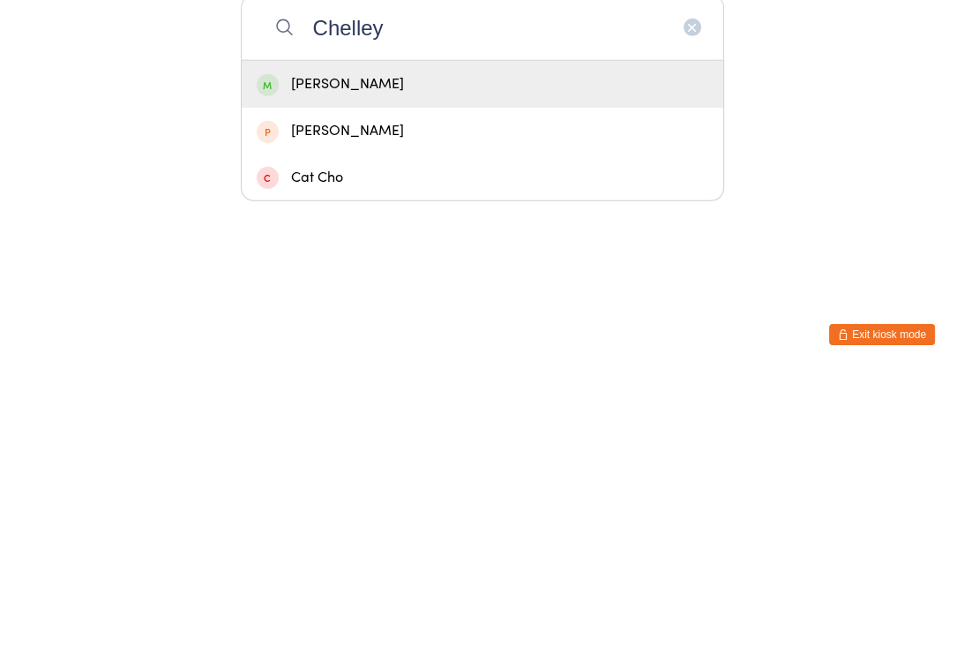
type input "Chelley"
click at [426, 361] on div "Chelley Wilkes" at bounding box center [483, 373] width 452 height 24
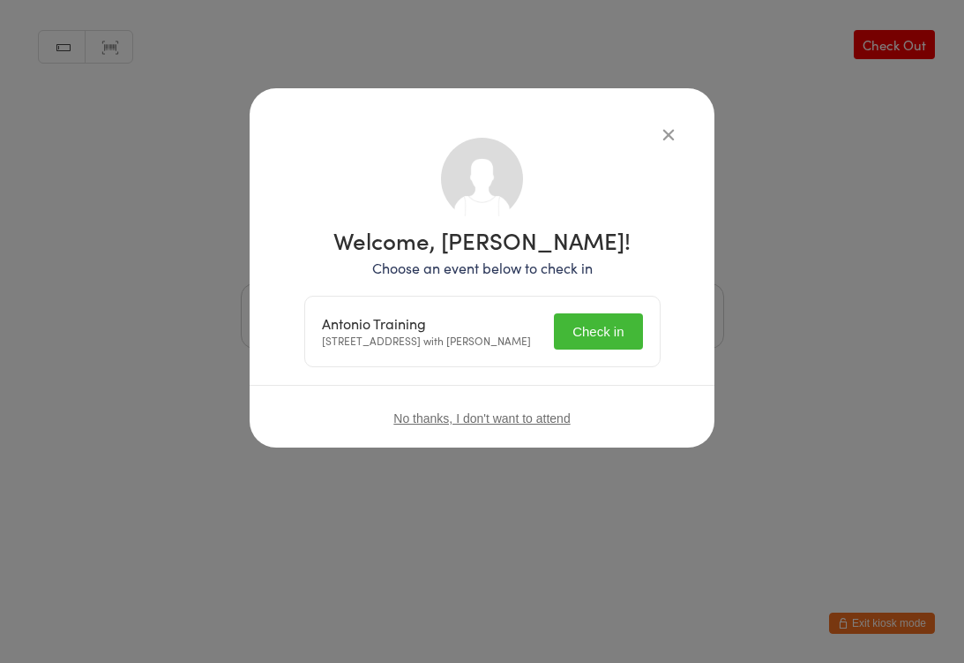
click at [619, 340] on button "Check in" at bounding box center [598, 331] width 88 height 36
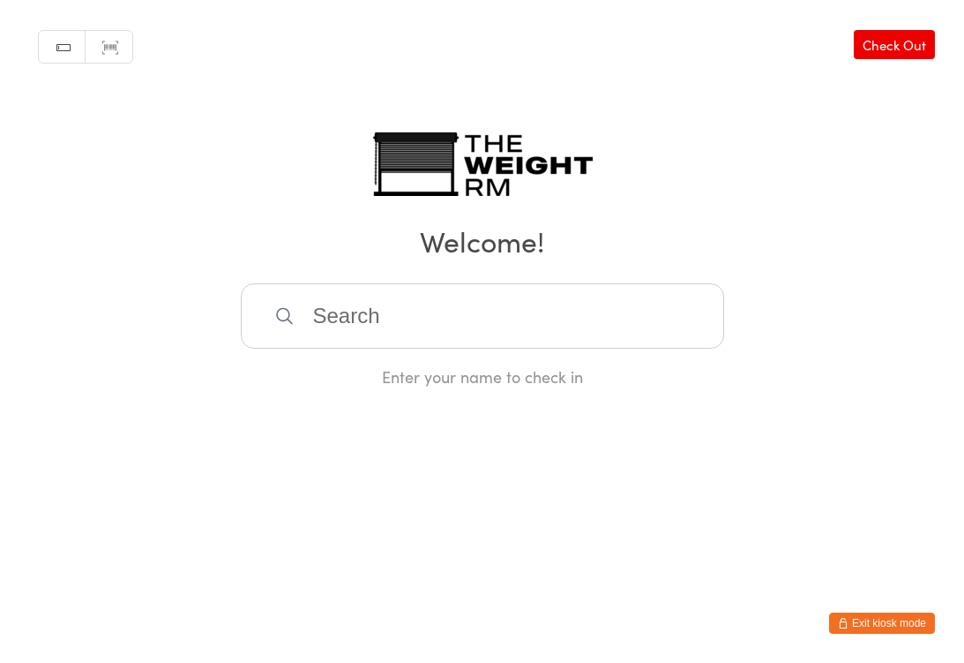
click at [494, 324] on input "search" at bounding box center [483, 315] width 484 height 65
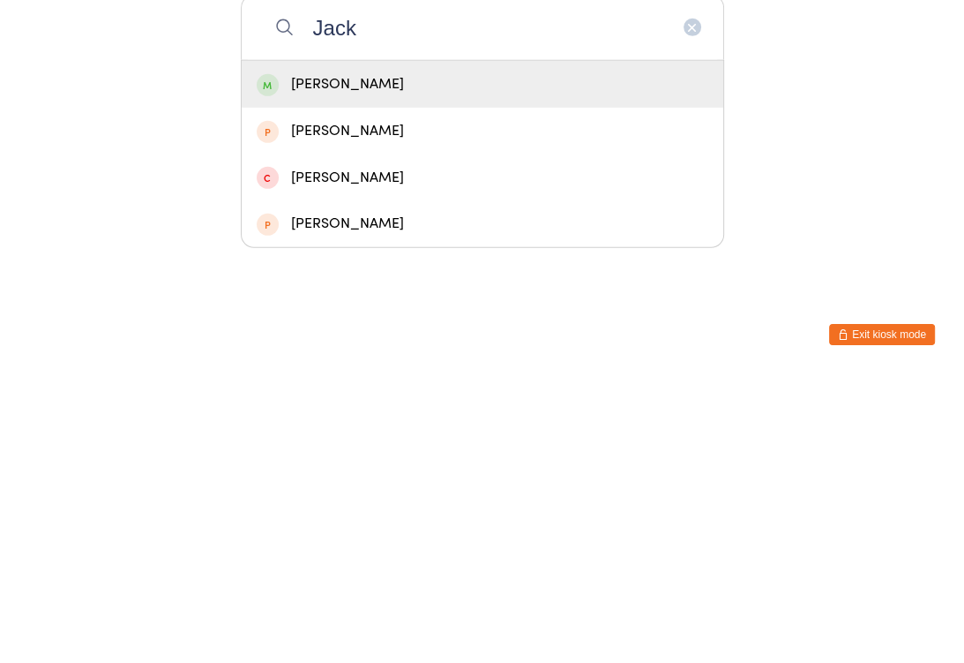
type input "Jack"
click at [406, 361] on div "Jack Drale" at bounding box center [483, 373] width 452 height 24
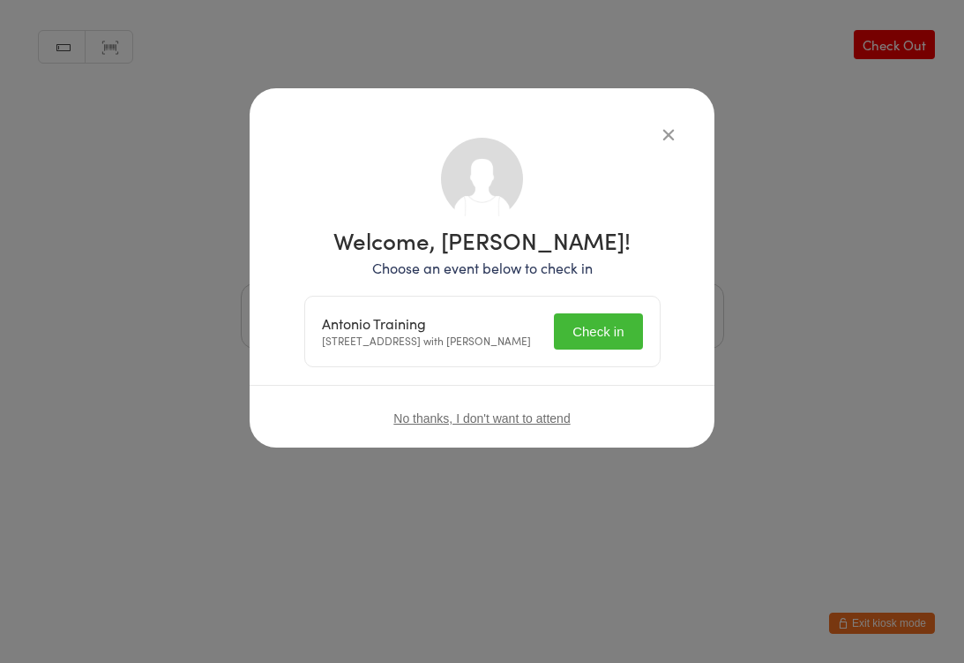
click at [614, 348] on button "Check in" at bounding box center [598, 331] width 88 height 36
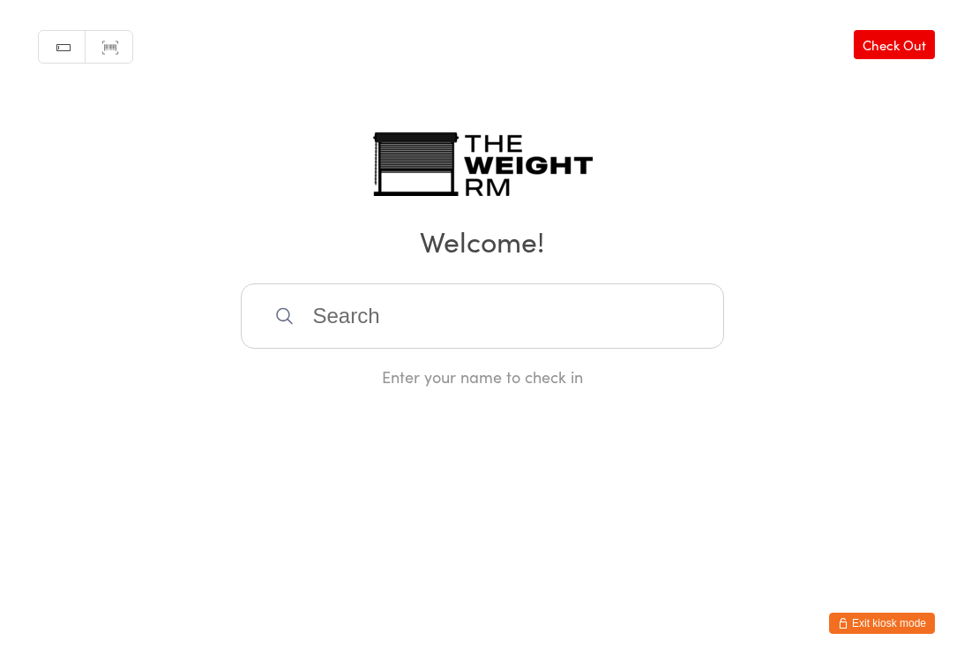
click at [398, 321] on input "search" at bounding box center [483, 315] width 484 height 65
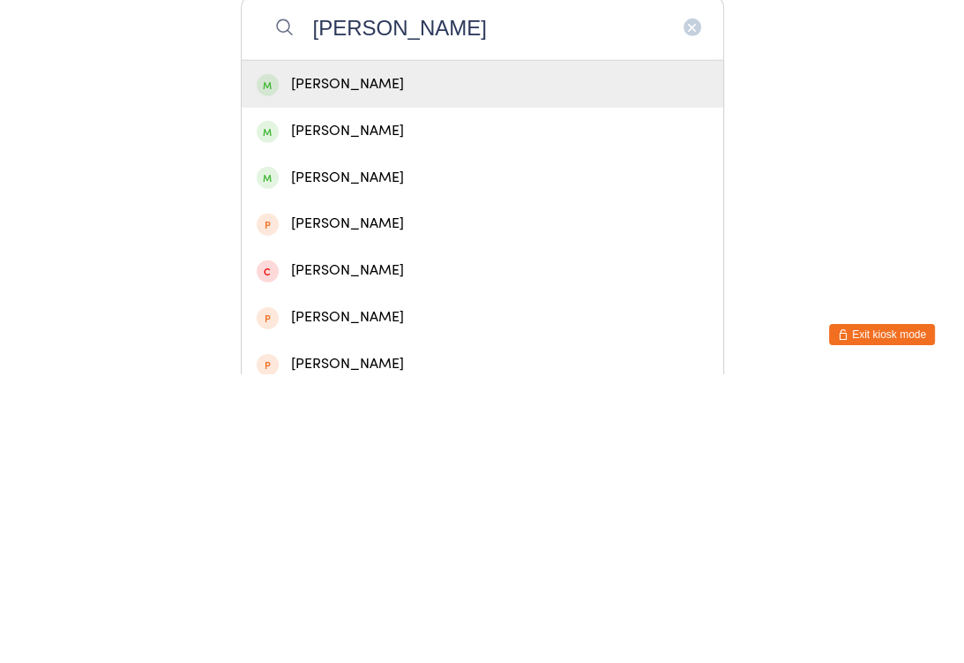
type input "Maricela"
click at [648, 361] on div "Maricela Garcia" at bounding box center [483, 373] width 452 height 24
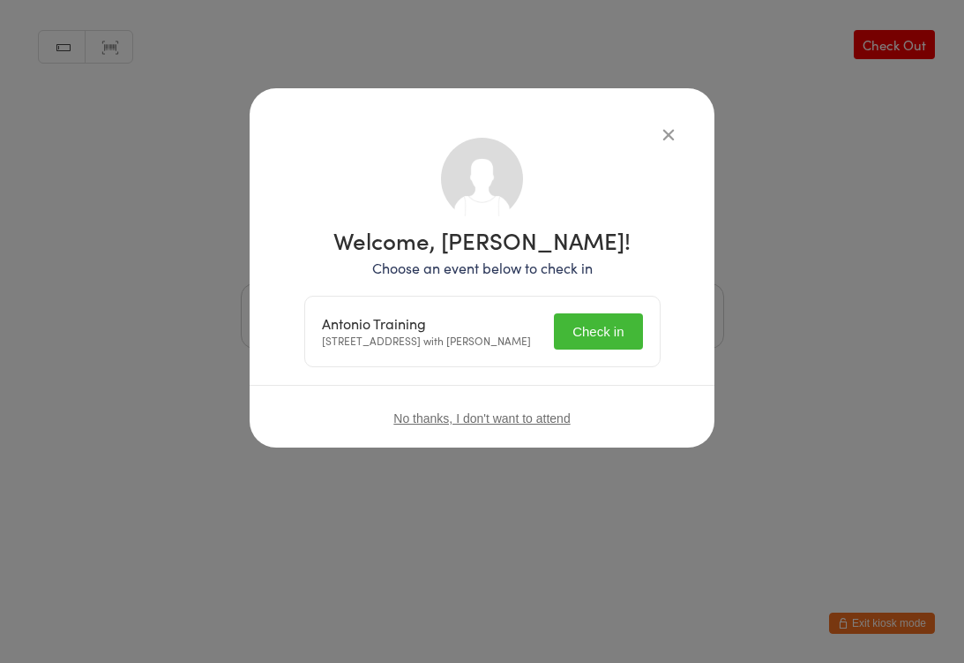
click at [611, 338] on button "Check in" at bounding box center [598, 331] width 88 height 36
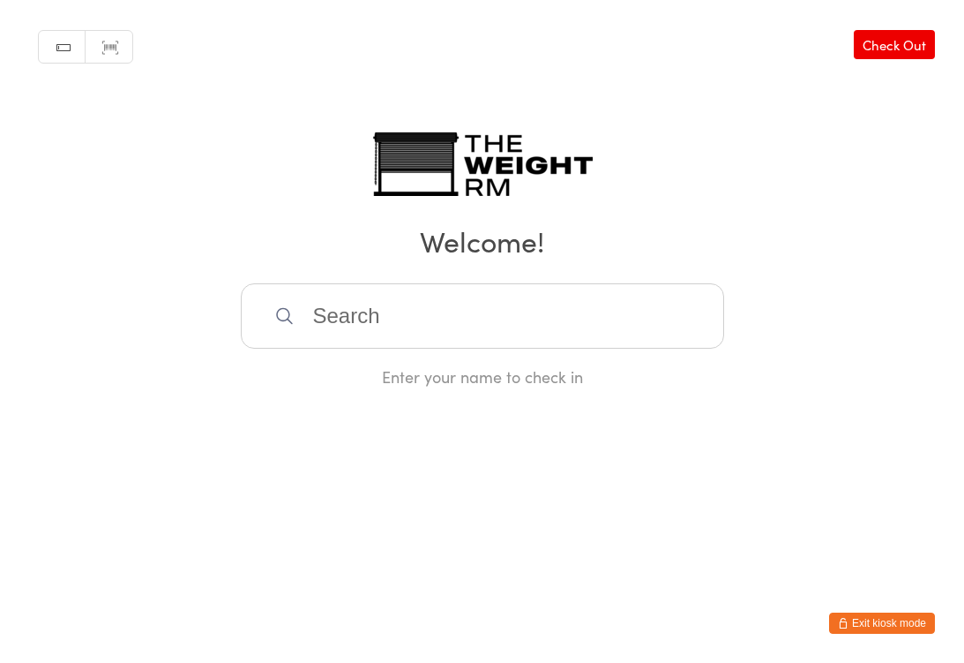
click at [328, 349] on input "search" at bounding box center [483, 315] width 484 height 65
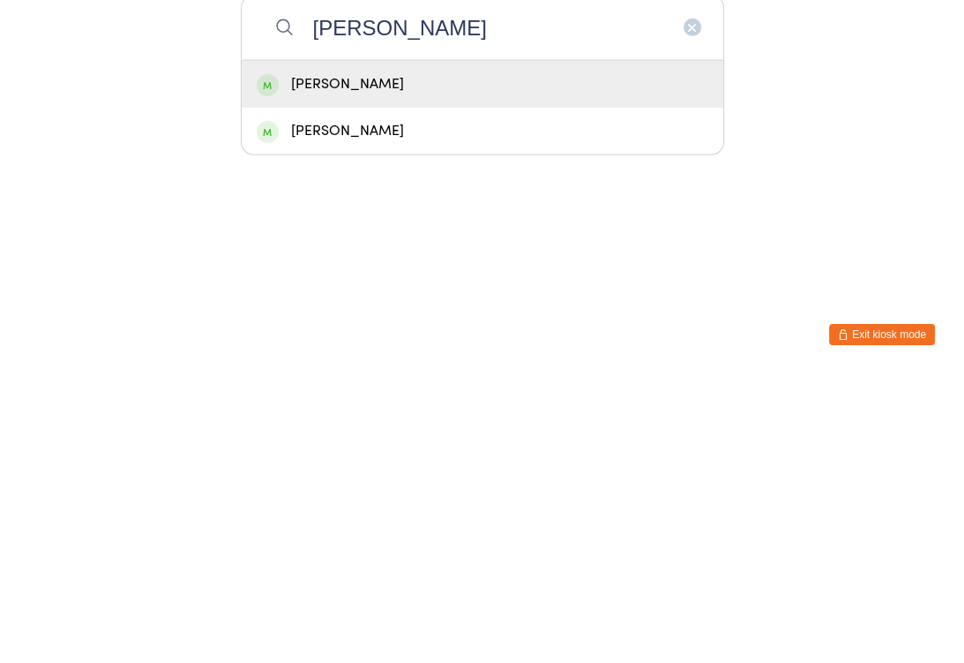
type input "Denise herz"
click at [321, 361] on div "Denise Herz" at bounding box center [483, 373] width 452 height 24
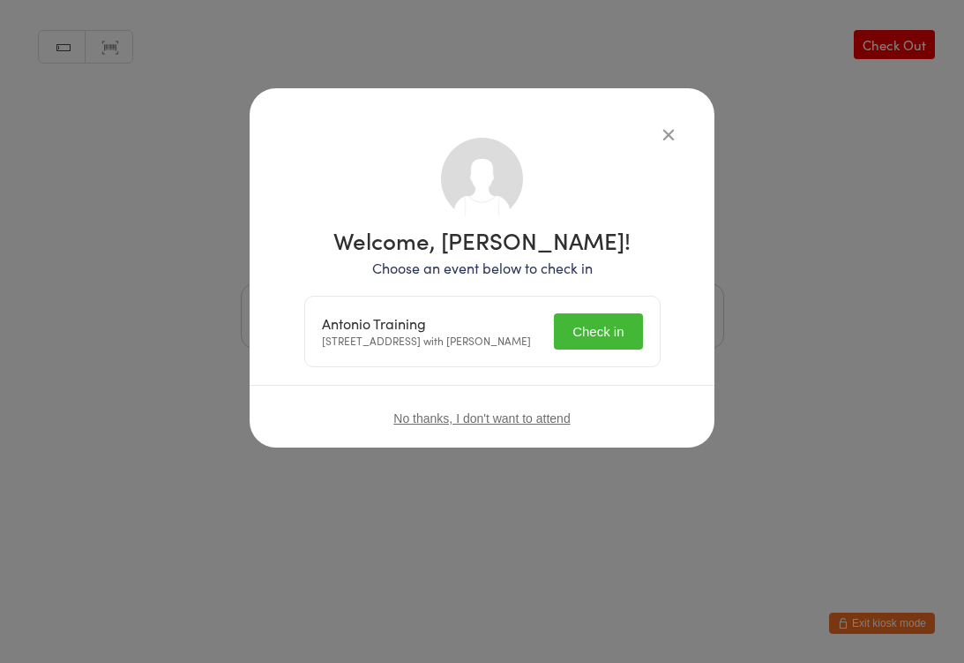
click at [594, 341] on button "Check in" at bounding box center [598, 331] width 88 height 36
